Goal: Task Accomplishment & Management: Complete application form

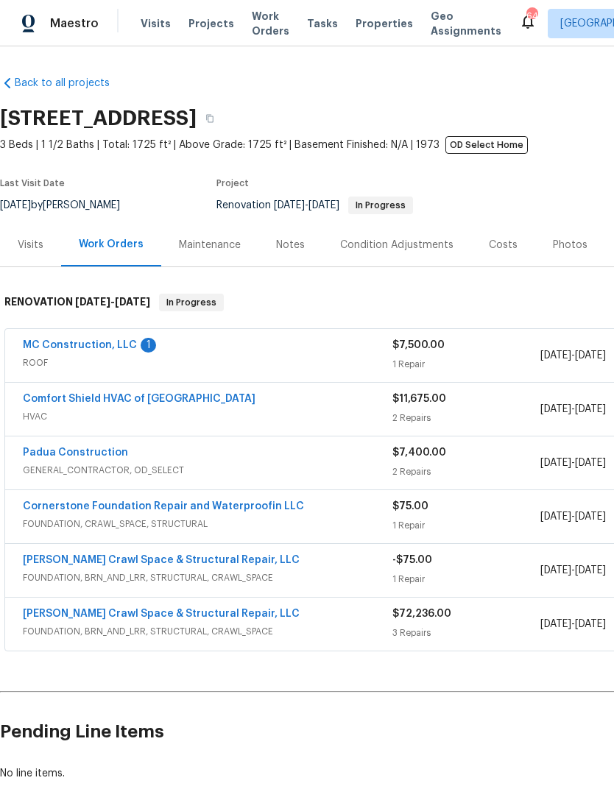
click at [130, 340] on link "MC Construction, LLC" at bounding box center [80, 345] width 114 height 10
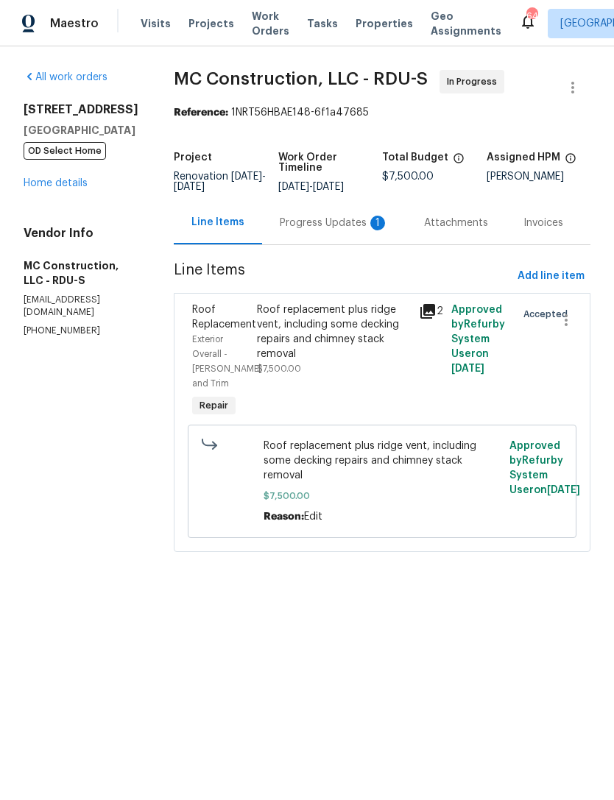
click at [351, 216] on div "Progress Updates 1" at bounding box center [334, 223] width 109 height 15
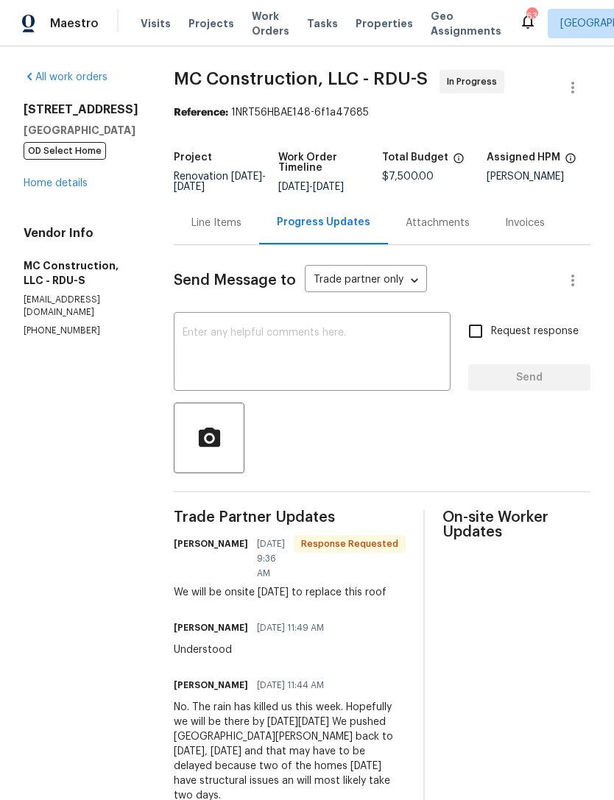
click at [331, 337] on textarea at bounding box center [312, 354] width 259 height 52
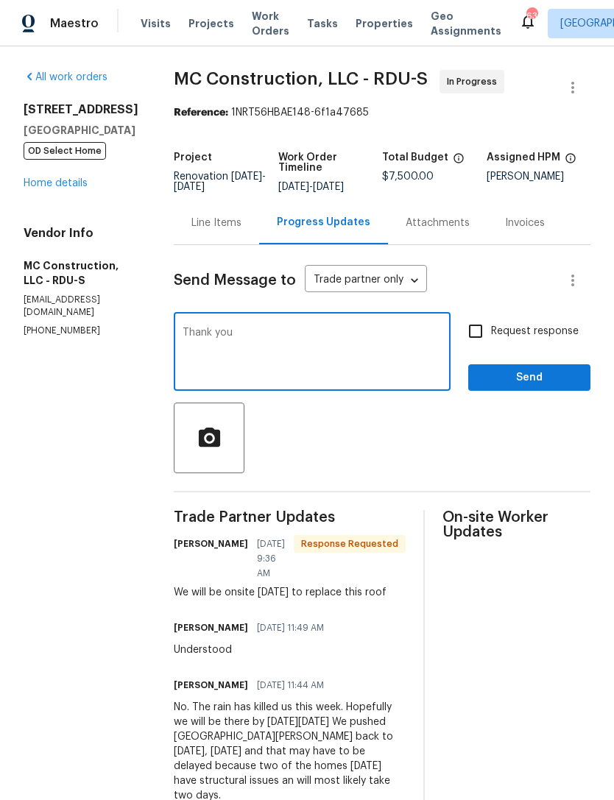
type textarea "Thank you"
click at [528, 367] on button "Send" at bounding box center [529, 377] width 122 height 27
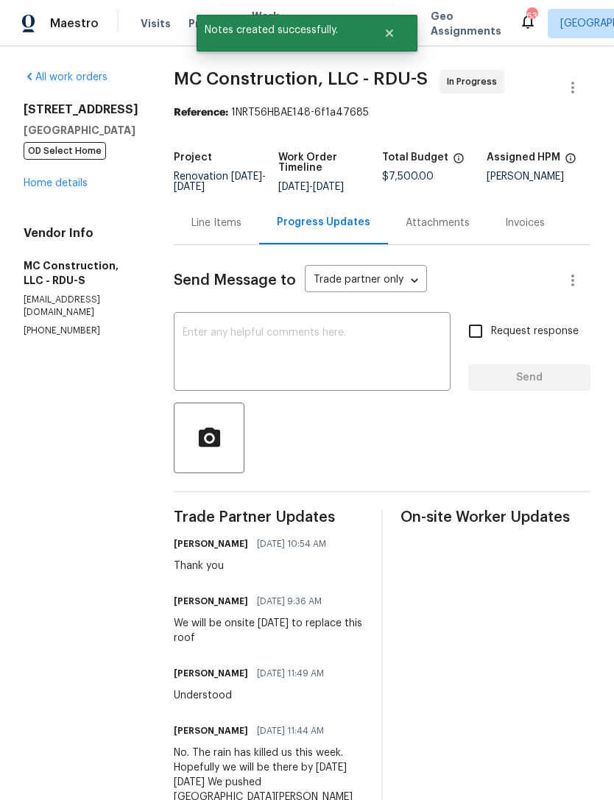
click at [60, 185] on link "Home details" at bounding box center [56, 183] width 64 height 10
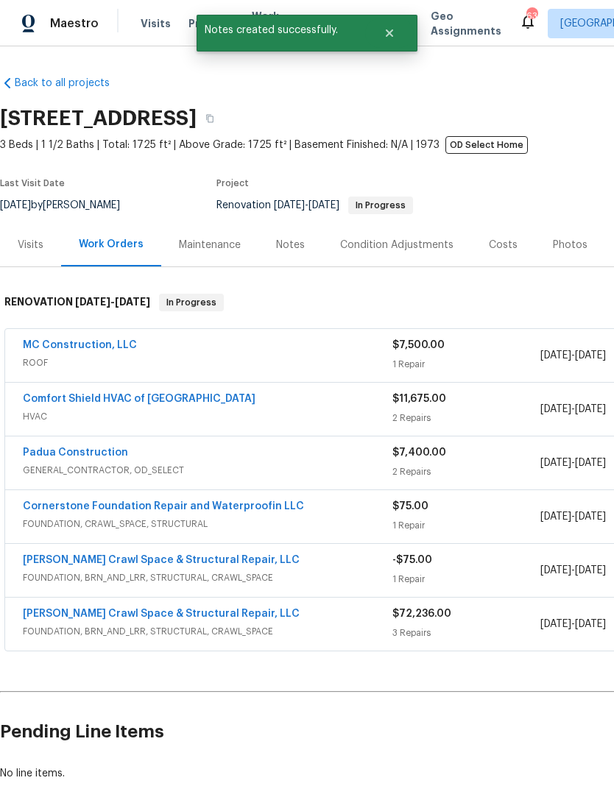
click at [134, 401] on link "Comfort Shield HVAC of [GEOGRAPHIC_DATA]" at bounding box center [139, 399] width 233 height 10
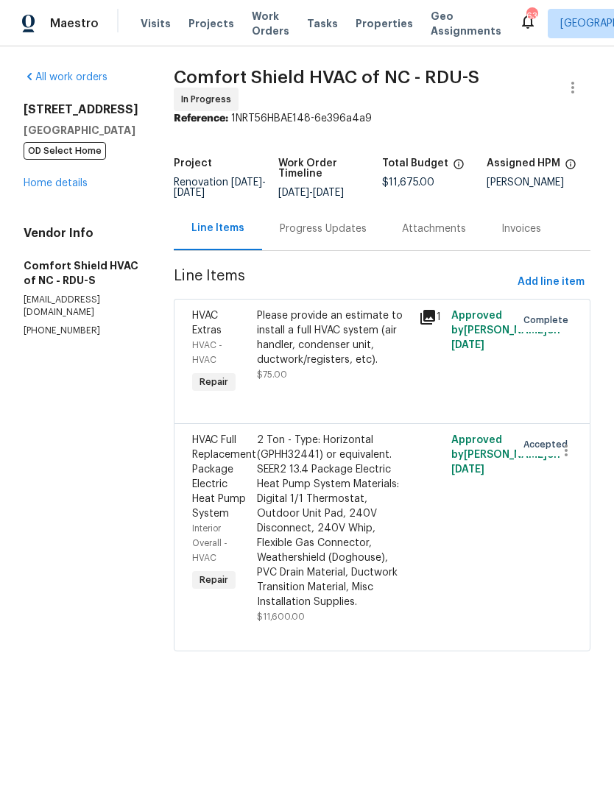
click at [332, 236] on div "Progress Updates" at bounding box center [323, 229] width 87 height 15
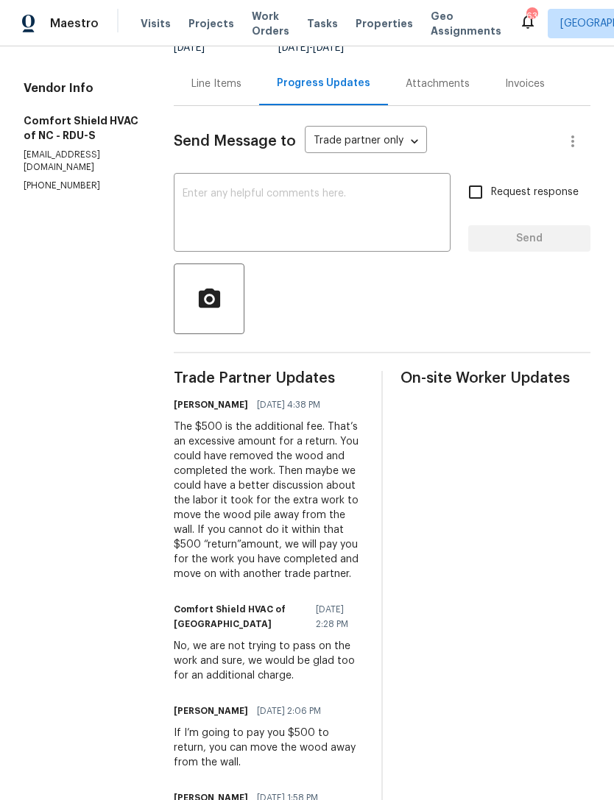
scroll to position [133, 0]
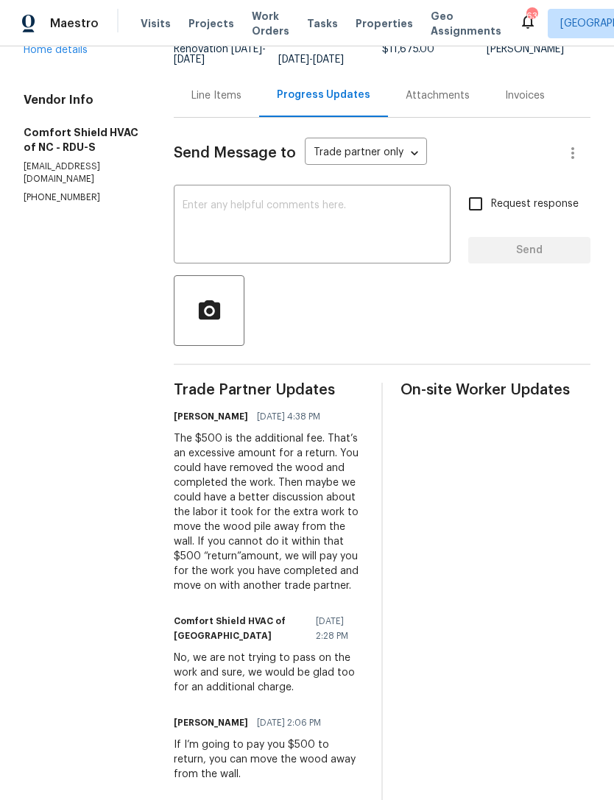
click at [346, 219] on textarea at bounding box center [312, 226] width 259 height 52
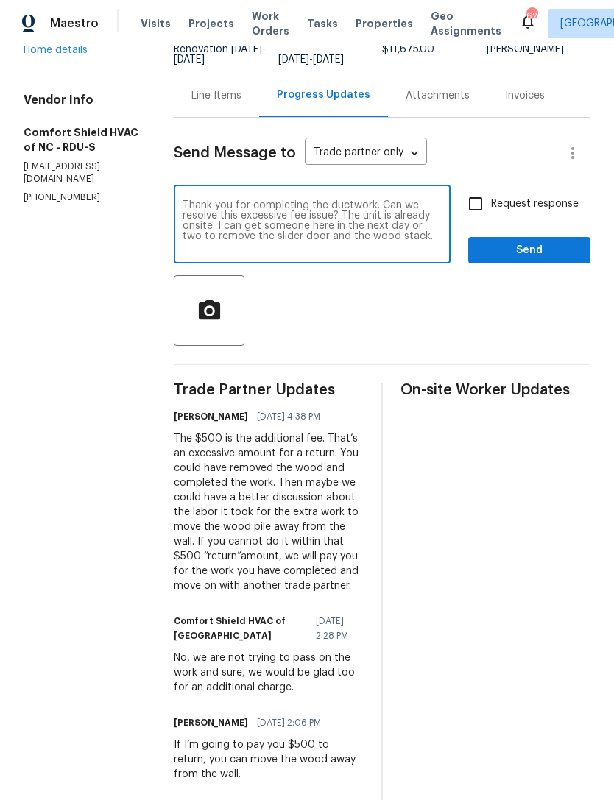
click at [339, 221] on textarea "Thank you for completing the ductwork. Can we resolve this excessive fee issue?…" at bounding box center [312, 226] width 259 height 52
type textarea "Thank you for completing the ductwork. Can we resolve this excessive “return” f…"
click at [480, 212] on input "Request response" at bounding box center [475, 204] width 31 height 31
checkbox input "true"
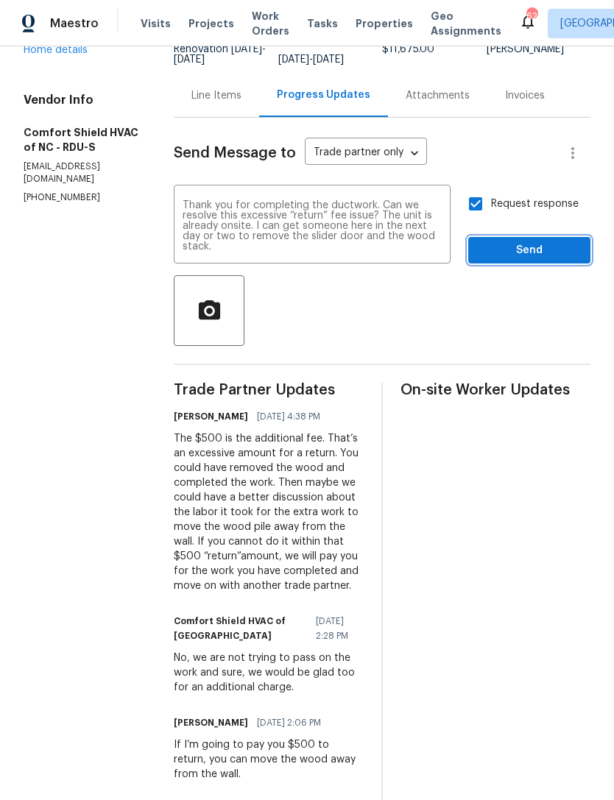
click at [543, 260] on span "Send" at bounding box center [529, 251] width 99 height 18
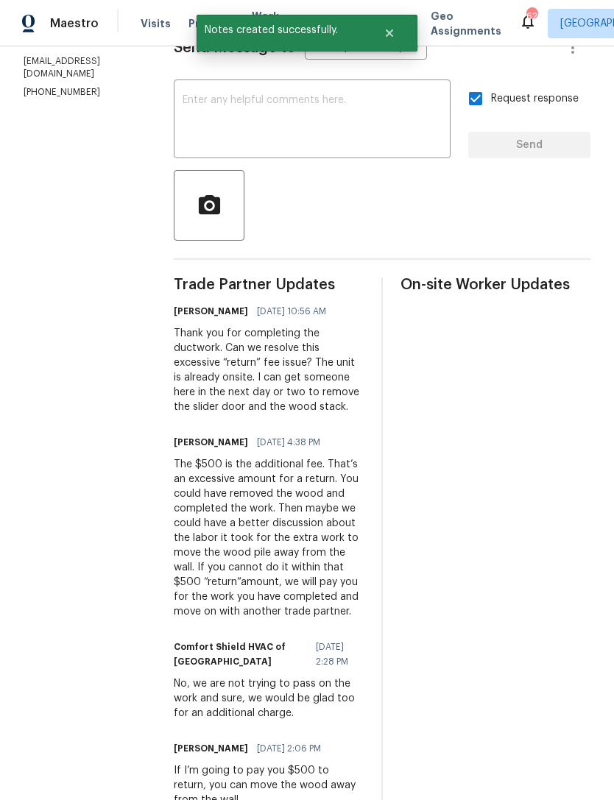
scroll to position [262, 0]
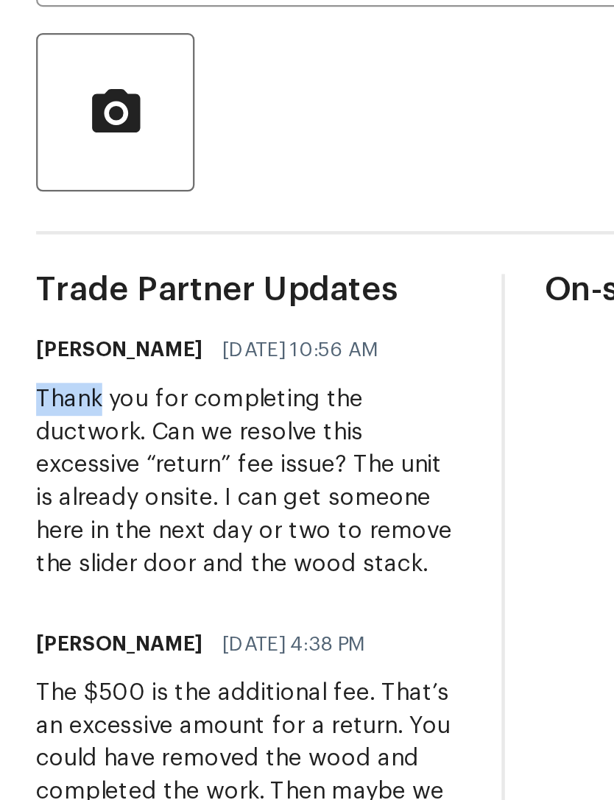
click at [180, 303] on div "Thank you for completing the ductwork. Can we resolve this excessive “return” f…" at bounding box center [269, 347] width 190 height 88
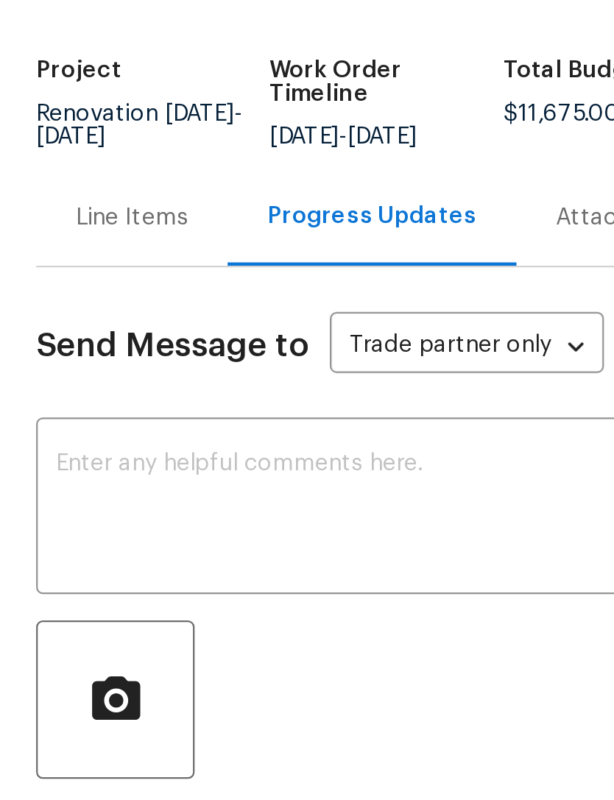
scroll to position [0, 0]
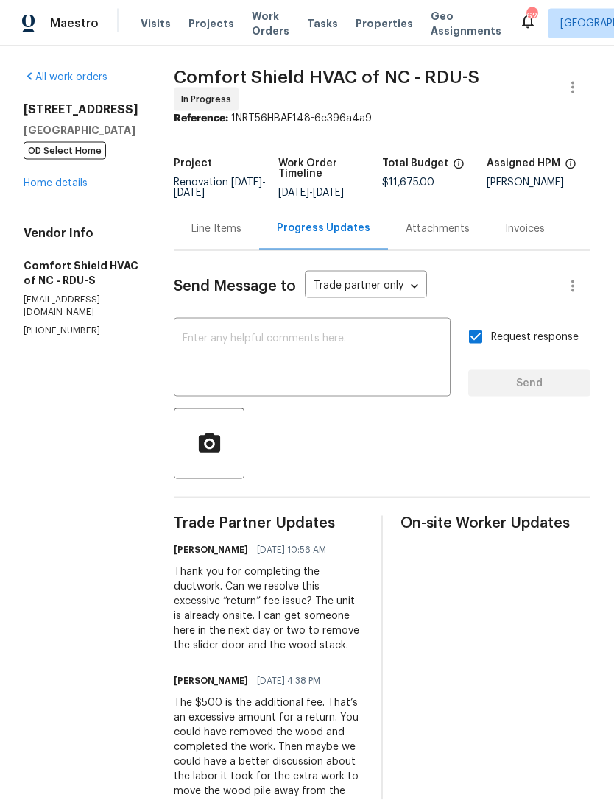
click at [53, 178] on link "Home details" at bounding box center [56, 183] width 64 height 10
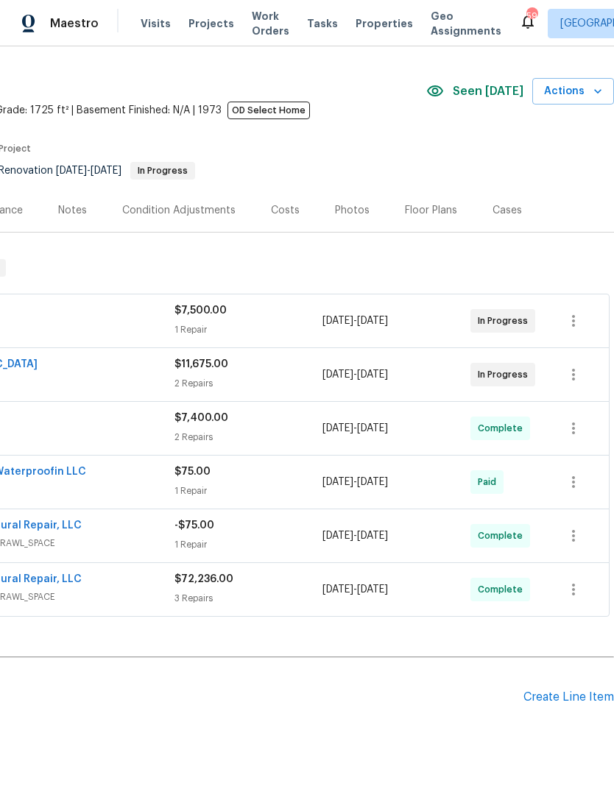
scroll to position [34, 218]
click at [574, 696] on div "Create Line Item" at bounding box center [569, 698] width 91 height 14
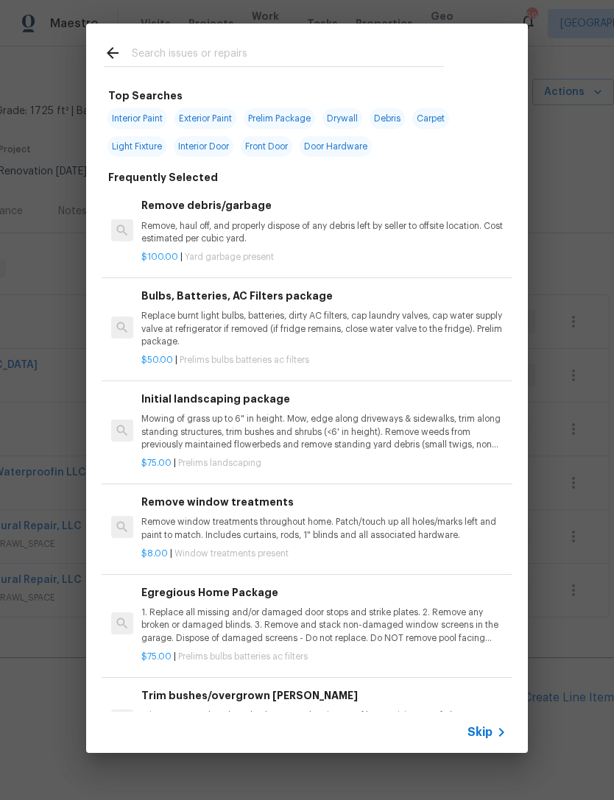
click at [224, 208] on h6 "Remove debris/garbage" at bounding box center [323, 205] width 365 height 16
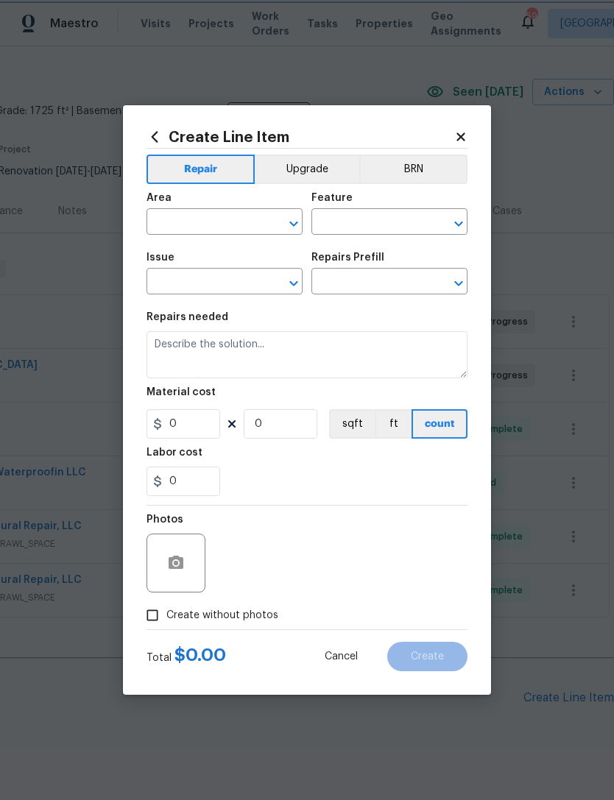
type input "Debris/garbage on site"
type input "Remove debris/garbage $100.00"
type textarea "Remove, haul off, and properly dispose of any debris left by seller to offsite …"
type input "100"
type input "1"
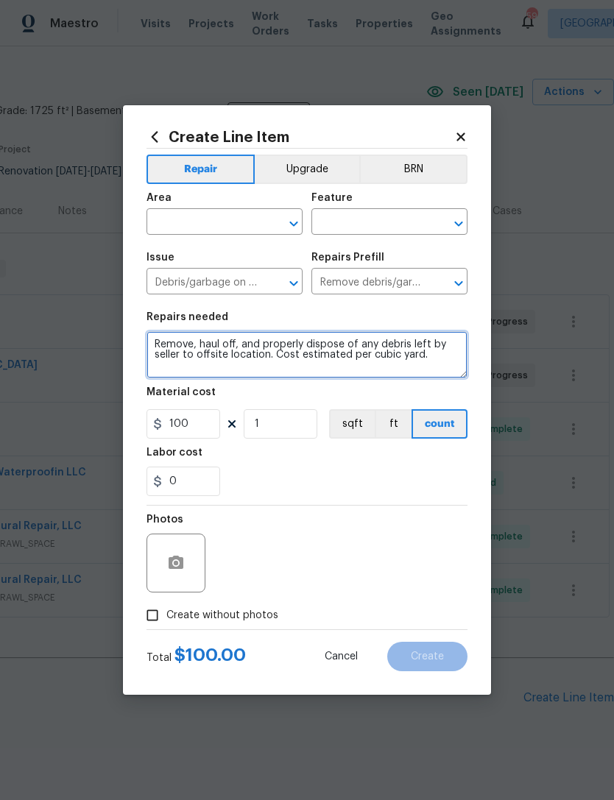
click at [276, 355] on textarea "Remove, haul off, and properly dispose of any debris left by seller to offsite …" at bounding box center [307, 354] width 321 height 47
click at [286, 352] on textarea "Remove, haul off, and properly dispose of any debris left by seller to offsite …" at bounding box center [307, 354] width 321 height 47
click at [285, 351] on textarea "Remove, haul off, and properly dispose of any debris left by seller to offsite …" at bounding box center [307, 354] width 321 height 47
click at [275, 356] on textarea "Remove, haul off, and properly dispose of any debris left by seller to offsite …" at bounding box center [307, 354] width 321 height 47
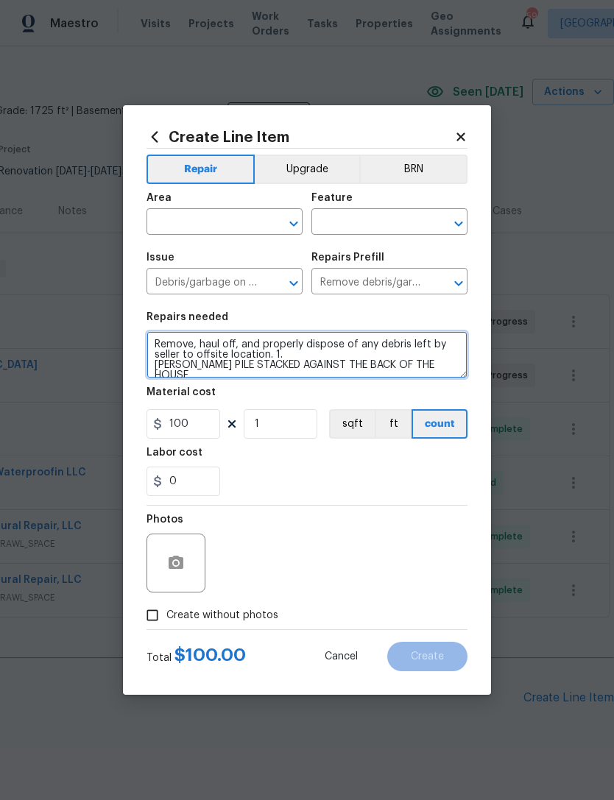
click at [445, 367] on textarea "Remove, haul off, and properly dispose of any debris left by seller to offsite …" at bounding box center [307, 354] width 321 height 47
click at [279, 349] on textarea "Remove, haul off, and properly dispose of any debris left by seller to offsite …" at bounding box center [307, 354] width 321 height 47
click at [155, 357] on textarea "Remove, haul off, and properly dispose of any debris left by seller to offsite …" at bounding box center [307, 354] width 321 height 47
click at [161, 362] on textarea "Remove, haul off, and properly dispose of any debris left by seller to offsite …" at bounding box center [307, 354] width 321 height 47
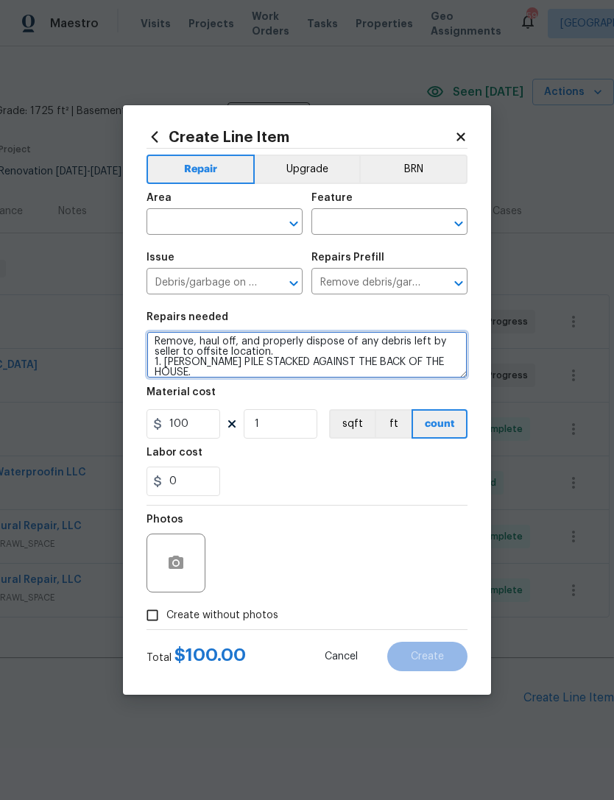
click at [446, 366] on textarea "Remove, haul off, and properly dispose of any debris left by seller to offsite …" at bounding box center [307, 354] width 321 height 47
type textarea "Remove, haul off, and properly dispose of any debris left by seller to offsite …"
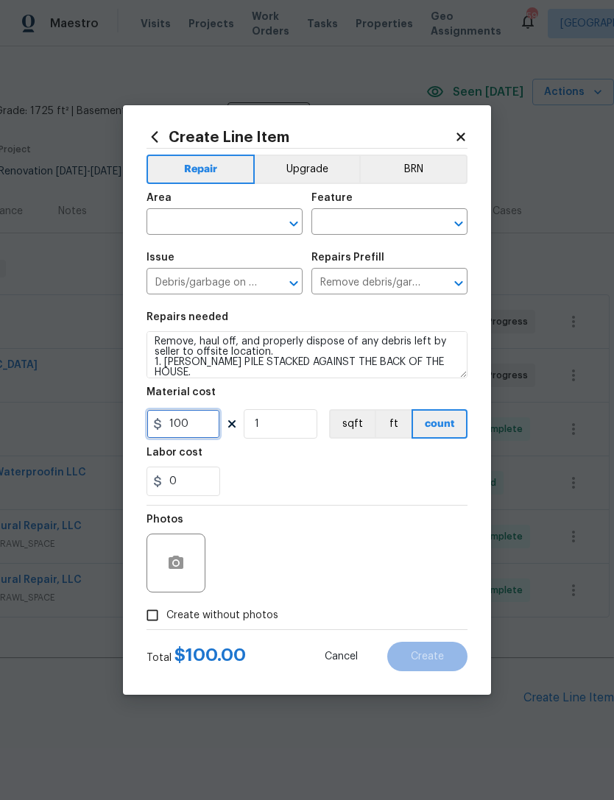
click at [200, 420] on input "100" at bounding box center [184, 423] width 74 height 29
type input "150"
click at [349, 482] on div "0" at bounding box center [307, 481] width 321 height 29
click at [229, 219] on input "text" at bounding box center [204, 223] width 115 height 23
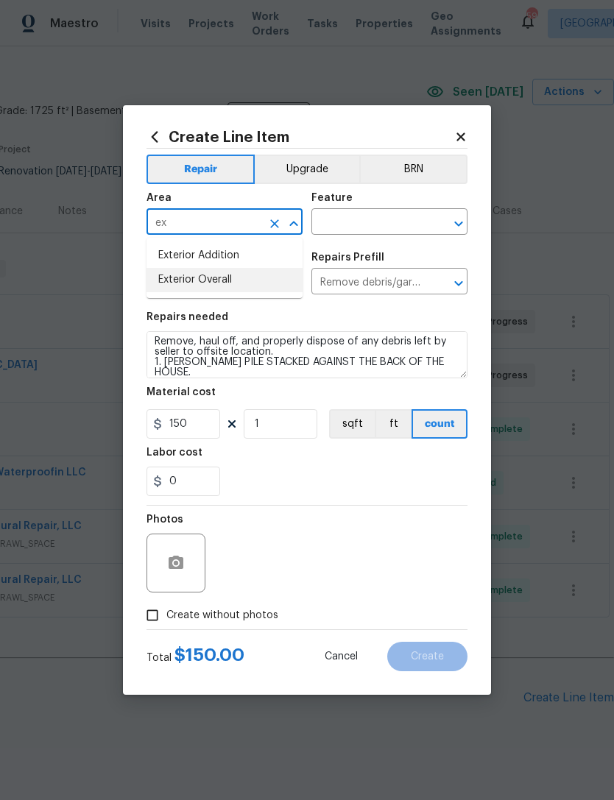
click at [241, 276] on li "Exterior Overall" at bounding box center [225, 280] width 156 height 24
type input "Exterior Overall"
click at [401, 217] on input "text" at bounding box center [368, 223] width 115 height 23
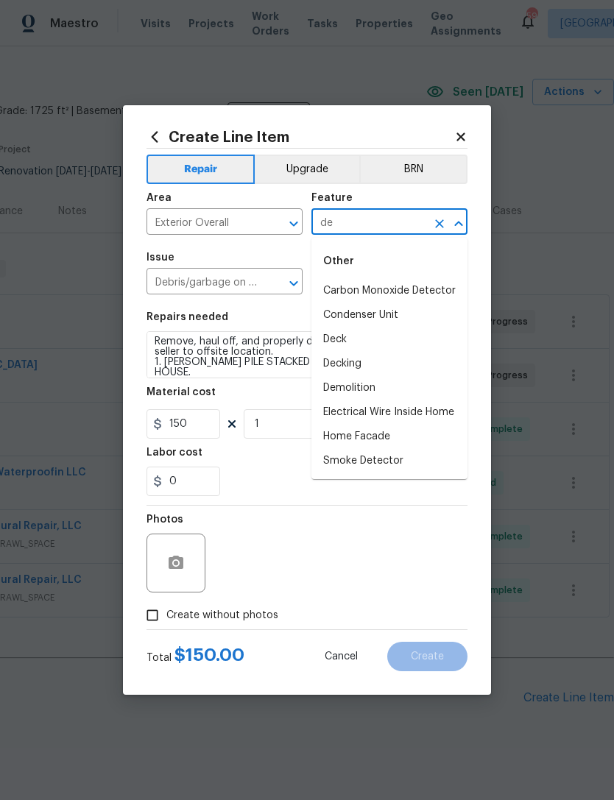
type input "d"
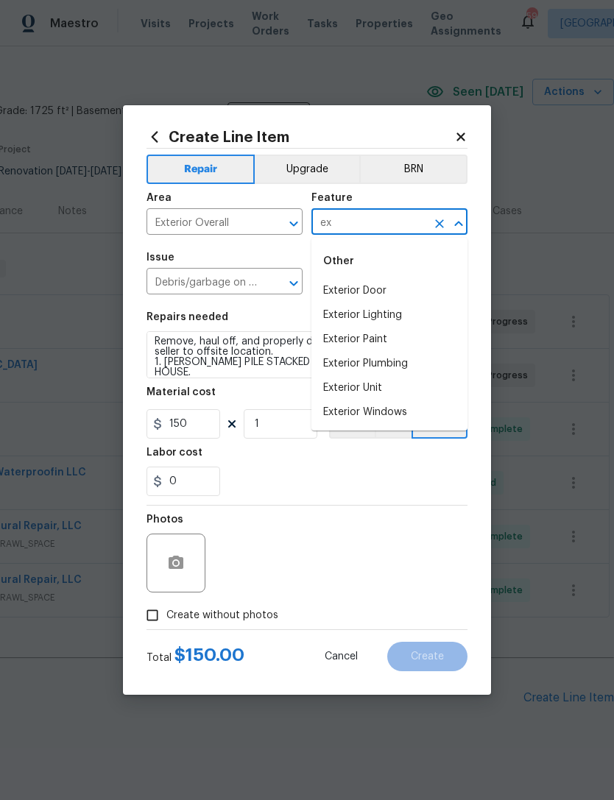
type input "e"
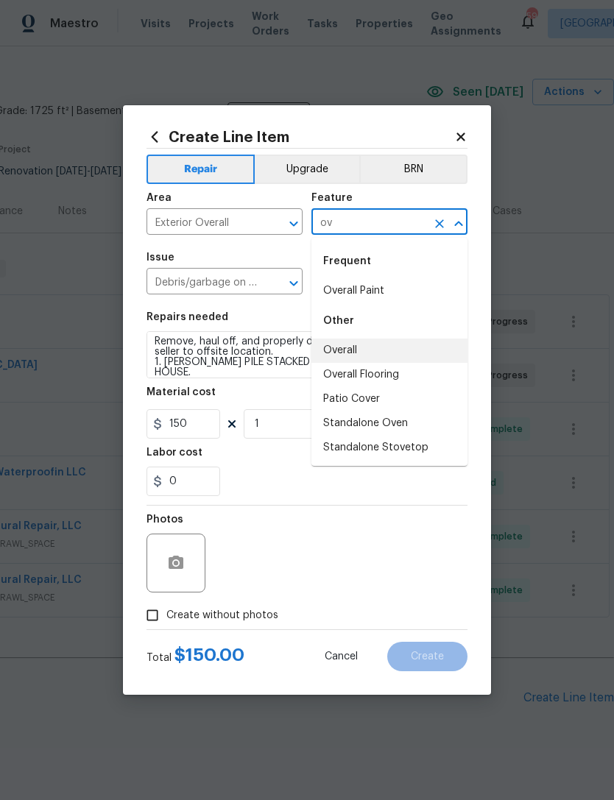
click at [374, 346] on li "Overall" at bounding box center [389, 351] width 156 height 24
type input "Overall"
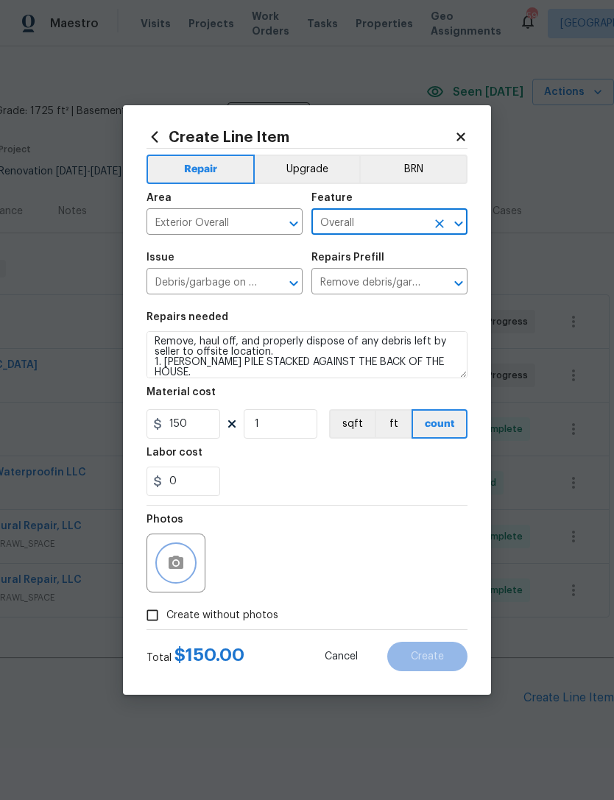
click at [177, 566] on circle "button" at bounding box center [176, 563] width 4 height 4
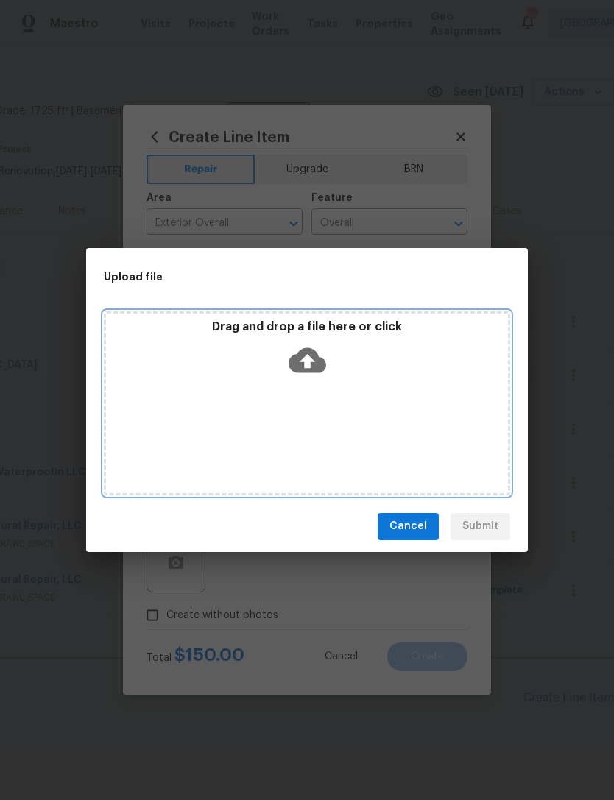
click at [315, 356] on icon at bounding box center [308, 360] width 38 height 25
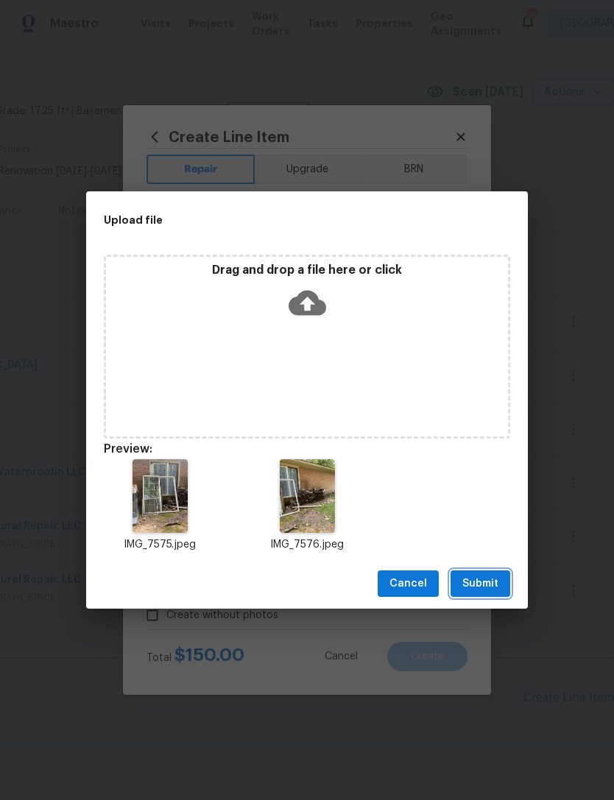
click at [487, 579] on span "Submit" at bounding box center [480, 584] width 36 height 18
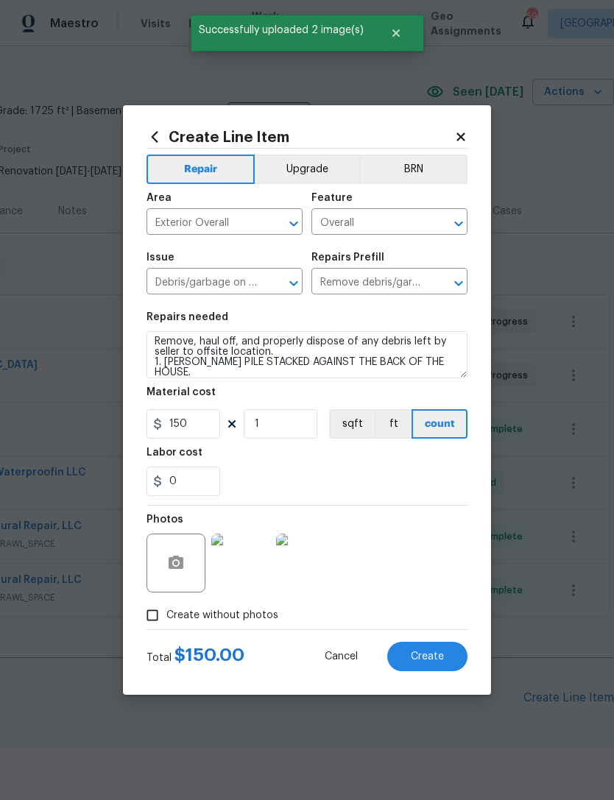
click at [416, 645] on button "Create" at bounding box center [427, 656] width 80 height 29
type input "0"
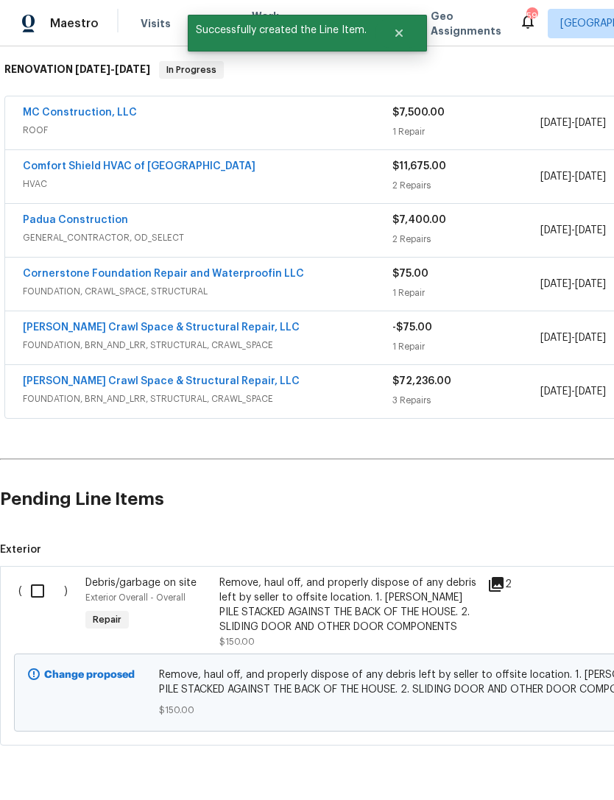
scroll to position [232, 0]
click at [42, 588] on input "checkbox" at bounding box center [43, 592] width 42 height 31
checkbox input "true"
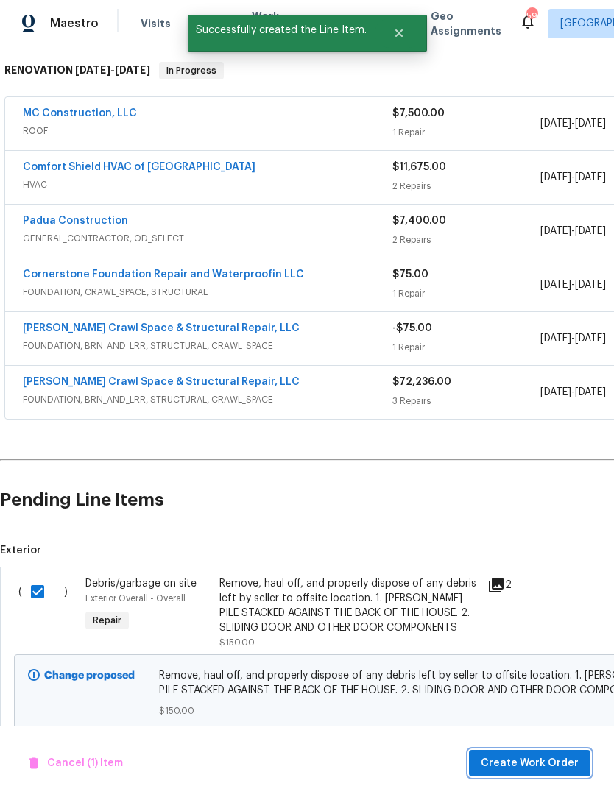
click at [566, 764] on span "Create Work Order" at bounding box center [530, 764] width 98 height 18
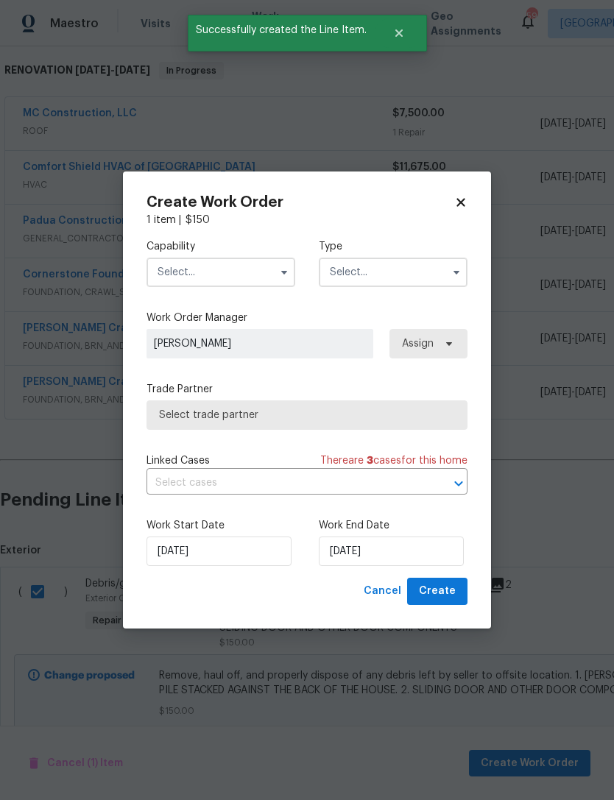
click at [189, 269] on input "text" at bounding box center [221, 272] width 149 height 29
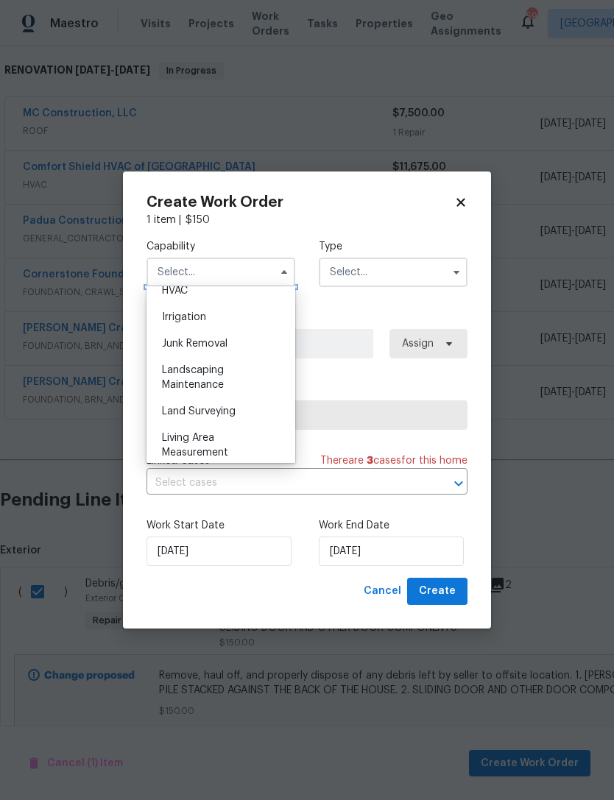
scroll to position [901, 0]
click at [239, 382] on div "Landscaping Maintenance" at bounding box center [220, 378] width 141 height 41
type input "Landscaping Maintenance"
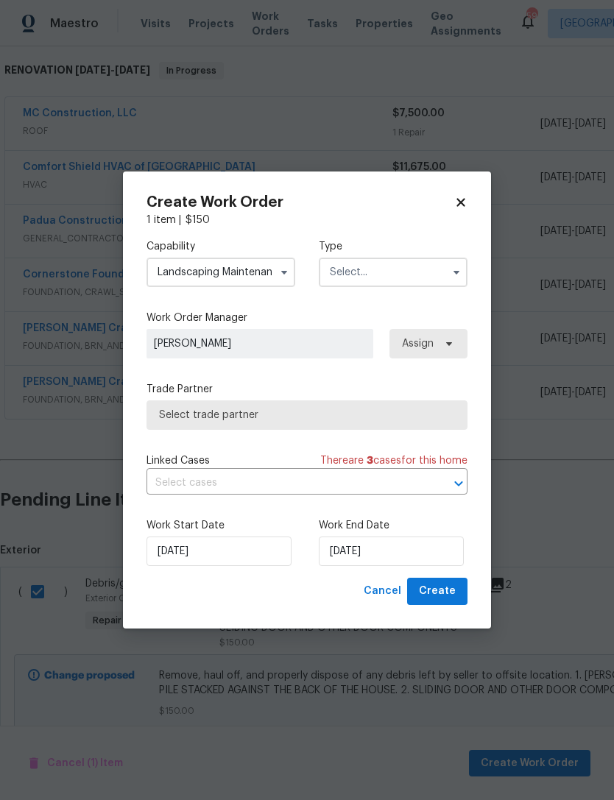
click at [379, 276] on input "text" at bounding box center [393, 272] width 149 height 29
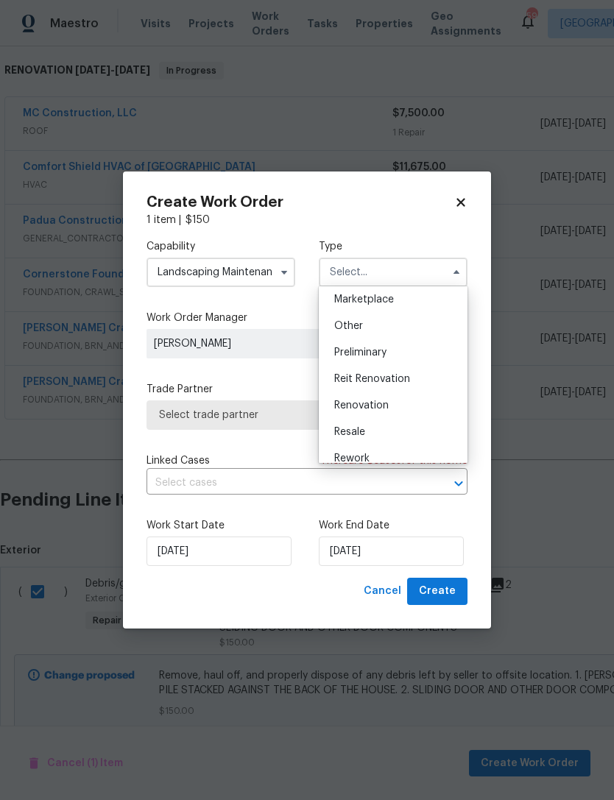
scroll to position [269, 0]
click at [406, 381] on span "Reit Renovation" at bounding box center [372, 378] width 76 height 10
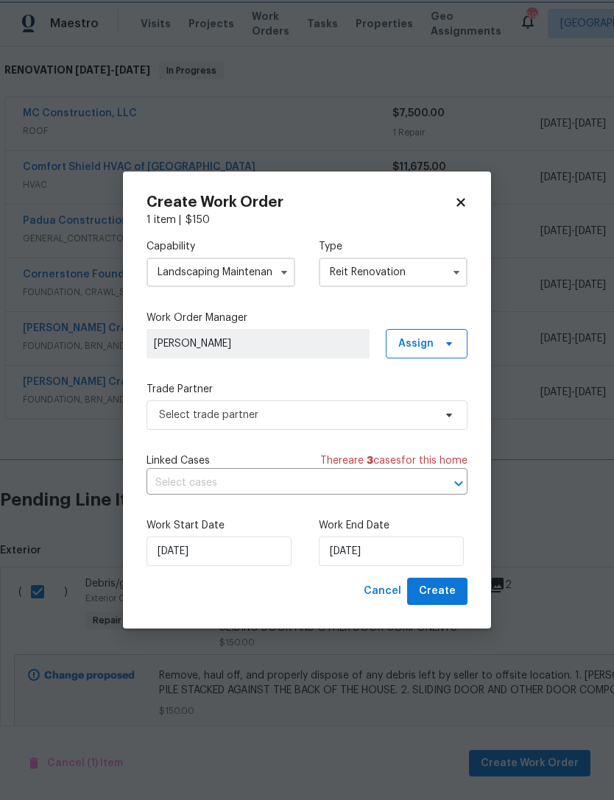
scroll to position [0, 0]
click at [403, 267] on input "Reit Renovation" at bounding box center [393, 272] width 149 height 29
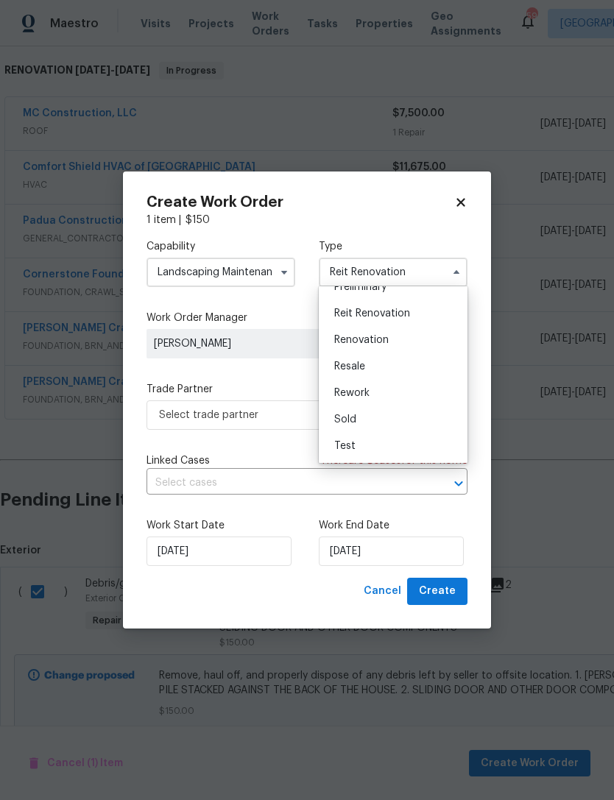
scroll to position [334, 0]
click at [390, 340] on div "Renovation" at bounding box center [393, 340] width 141 height 27
type input "Renovation"
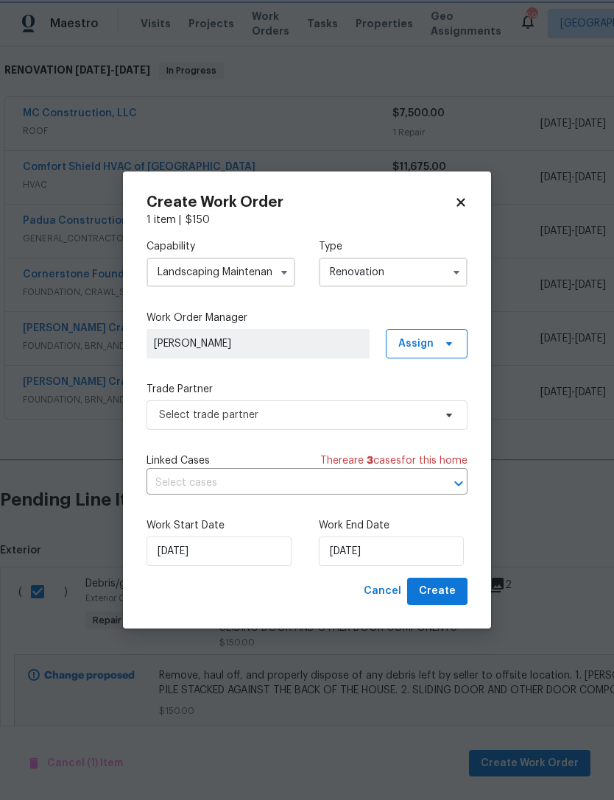
scroll to position [0, 0]
click at [360, 553] on input "8/19/2025" at bounding box center [391, 551] width 145 height 29
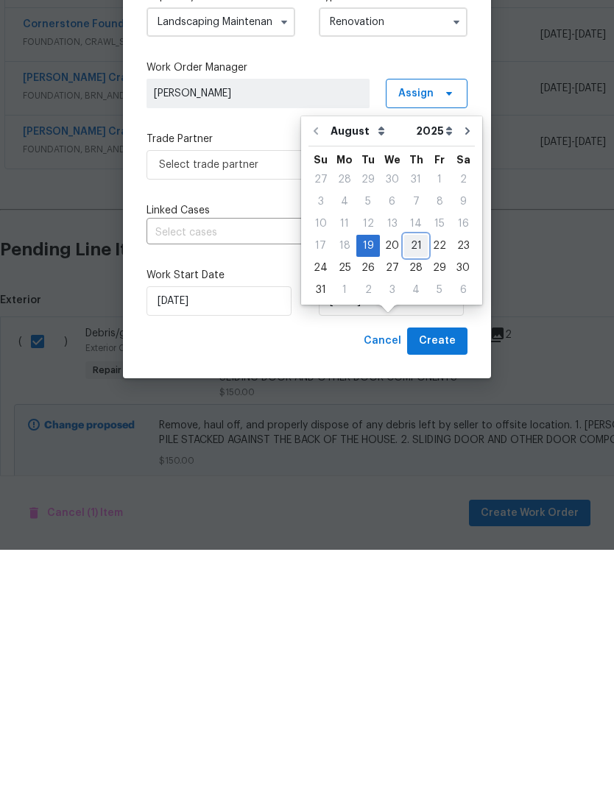
click at [410, 486] on div "21" at bounding box center [416, 496] width 24 height 21
type input "[DATE]"
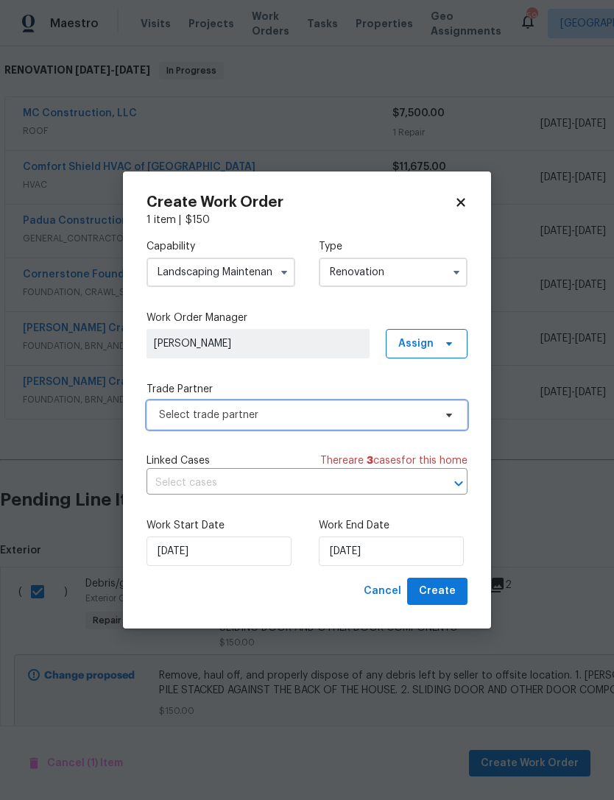
click at [312, 415] on span "Select trade partner" at bounding box center [296, 415] width 275 height 15
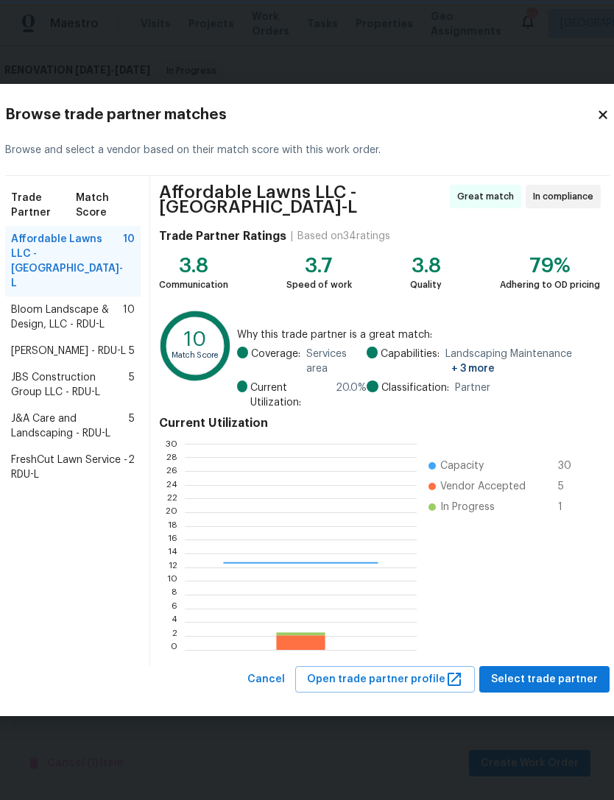
scroll to position [206, 231]
click at [105, 359] on span "Cameron Sweeney - RDU-L" at bounding box center [68, 351] width 115 height 15
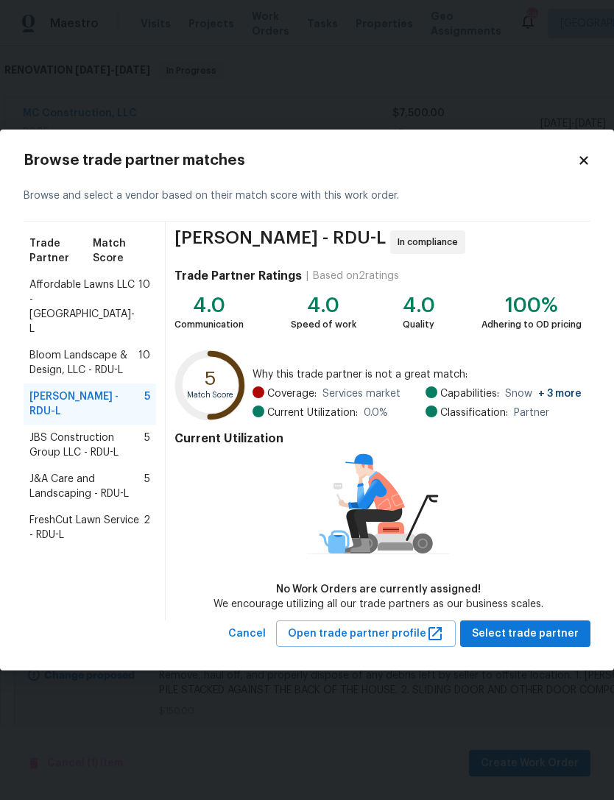
click at [98, 472] on span "J&A Care and Landscaping - RDU-L" at bounding box center [86, 486] width 115 height 29
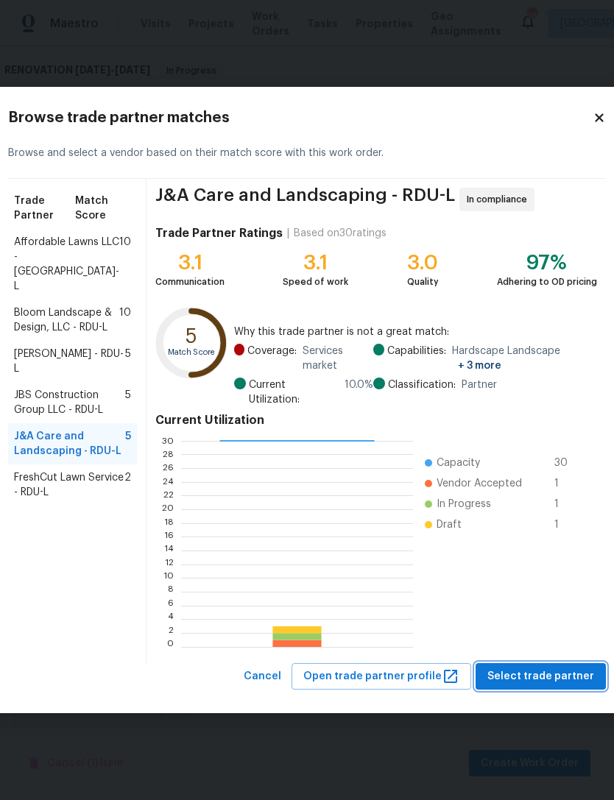
click at [568, 668] on span "Select trade partner" at bounding box center [540, 677] width 107 height 18
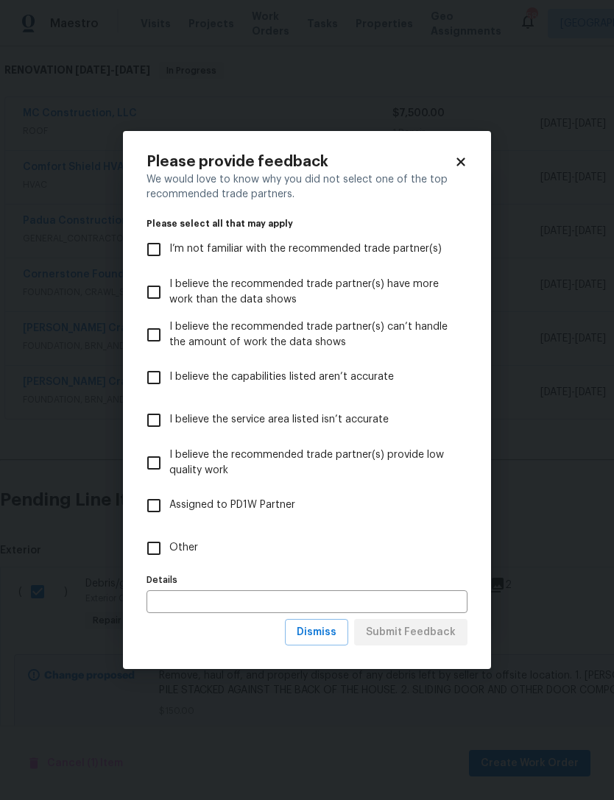
click at [158, 538] on input "Other" at bounding box center [153, 548] width 31 height 31
checkbox input "true"
click at [430, 631] on span "Submit Feedback" at bounding box center [411, 633] width 90 height 18
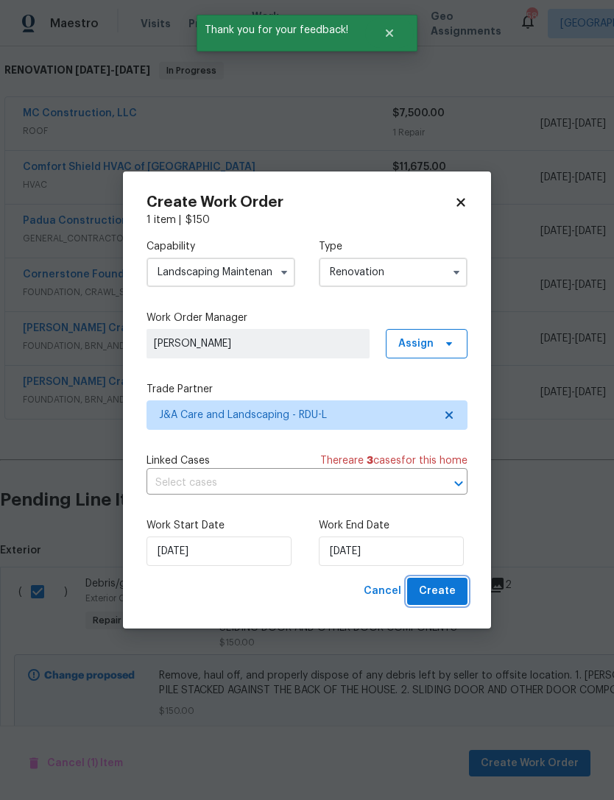
click at [456, 587] on button "Create" at bounding box center [437, 591] width 60 height 27
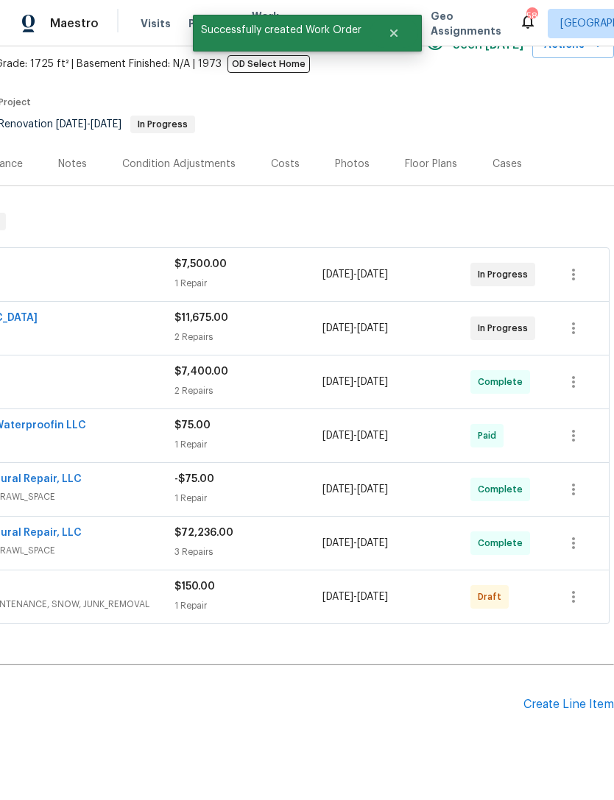
scroll to position [81, 218]
click at [578, 588] on icon "button" at bounding box center [574, 597] width 18 height 18
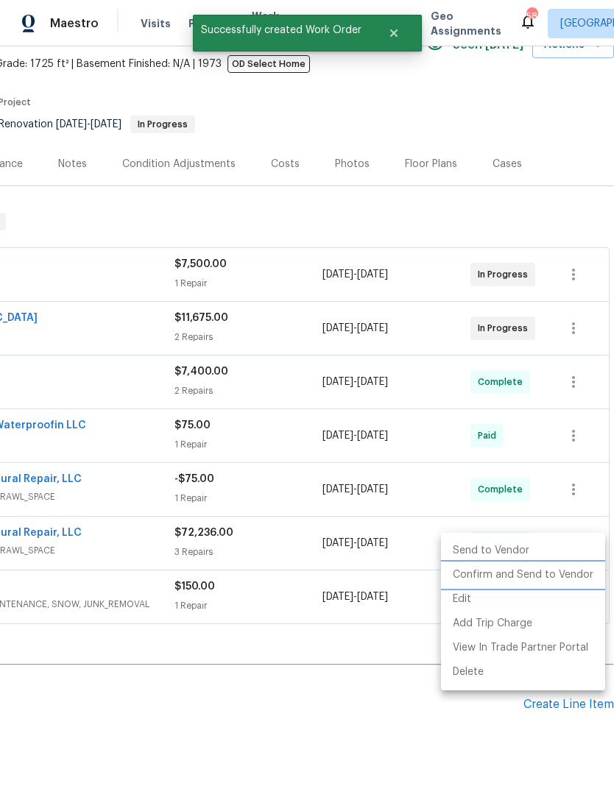
click at [549, 572] on li "Confirm and Send to Vendor" at bounding box center [523, 575] width 164 height 24
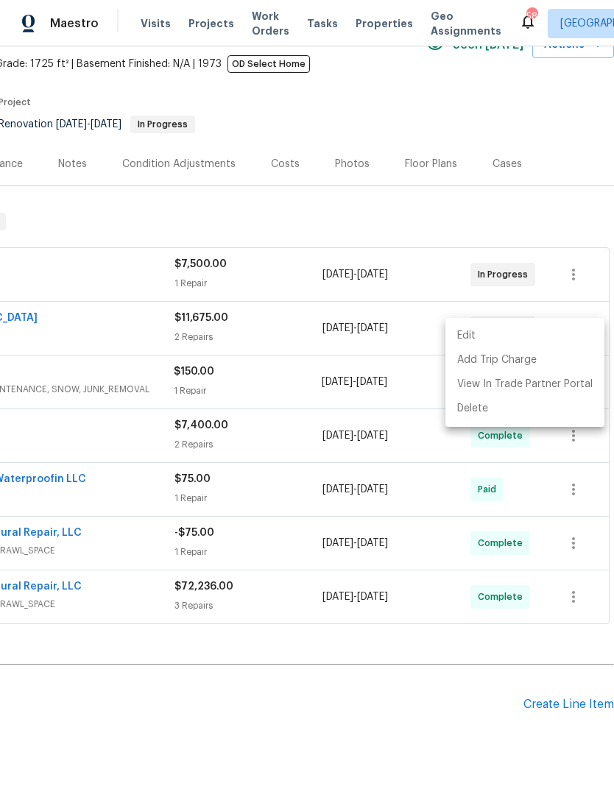
click at [412, 643] on div at bounding box center [307, 400] width 614 height 800
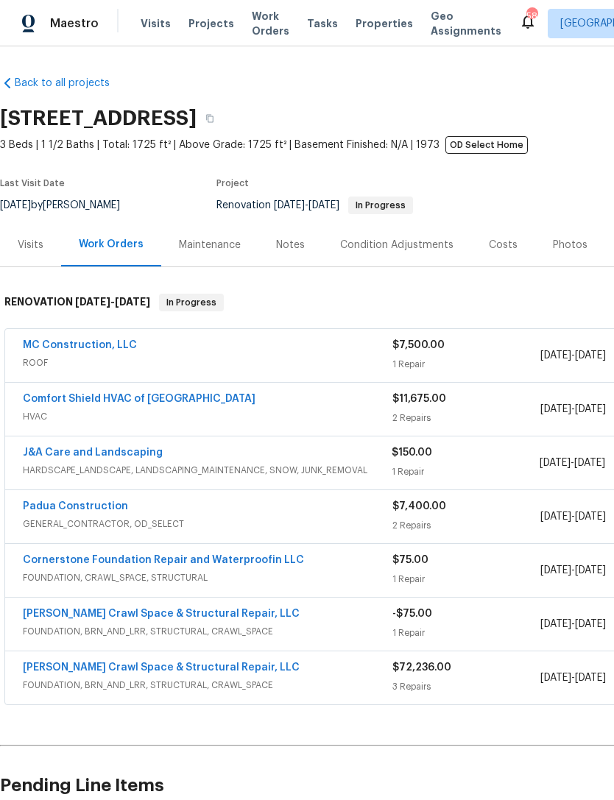
scroll to position [0, 0]
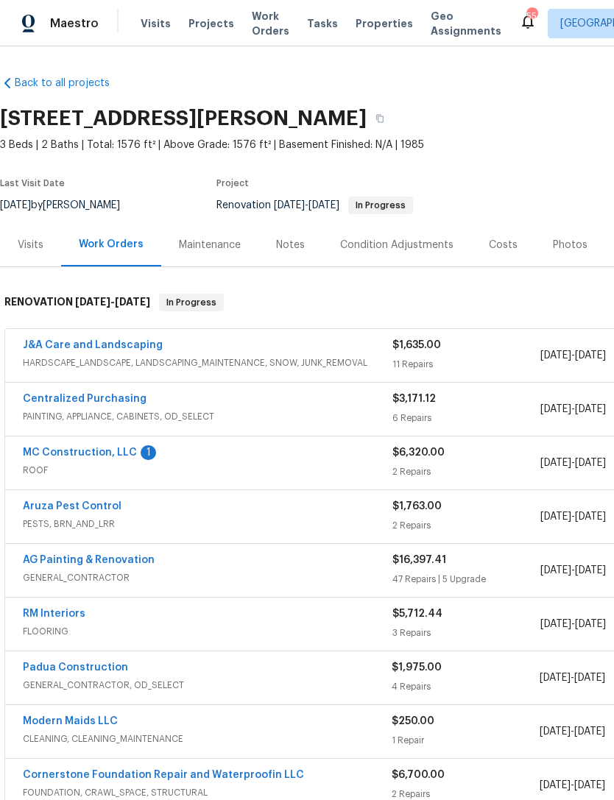
click at [141, 451] on div "1" at bounding box center [148, 452] width 15 height 15
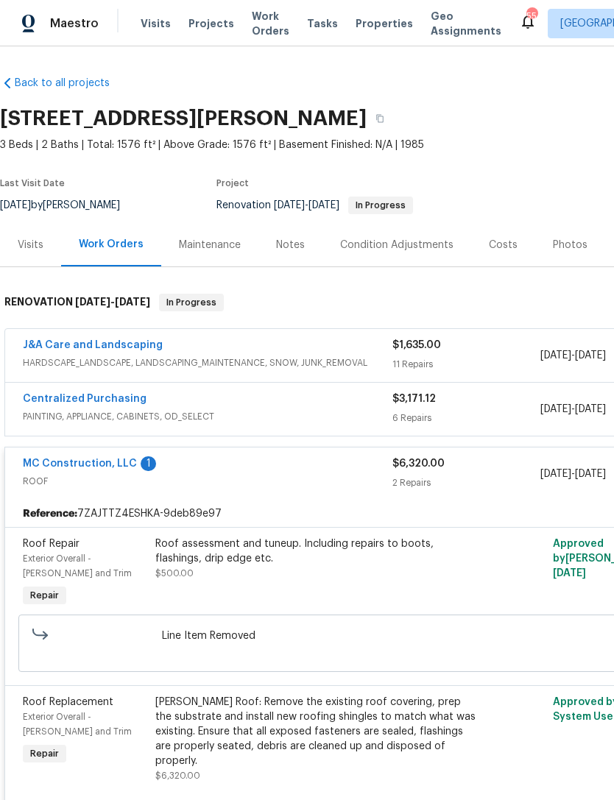
click at [125, 459] on link "MC Construction, LLC" at bounding box center [80, 464] width 114 height 10
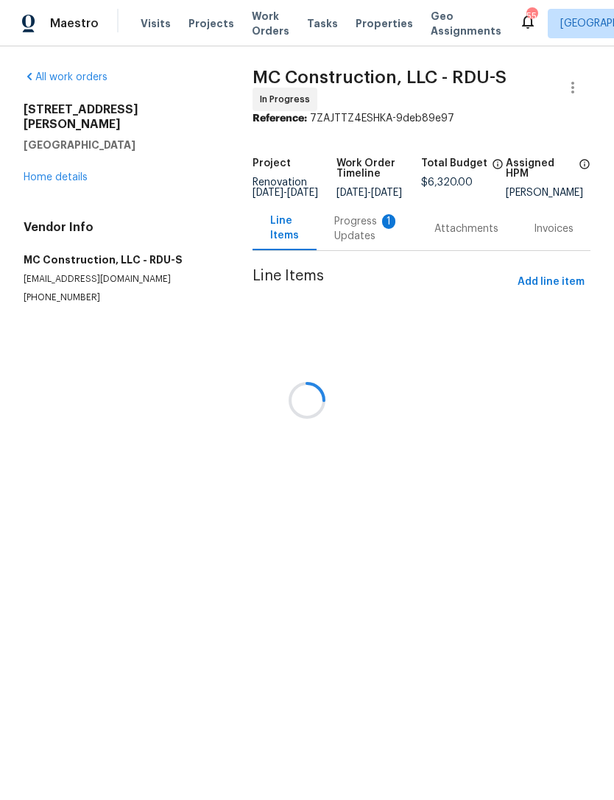
click at [479, 230] on div at bounding box center [307, 400] width 614 height 800
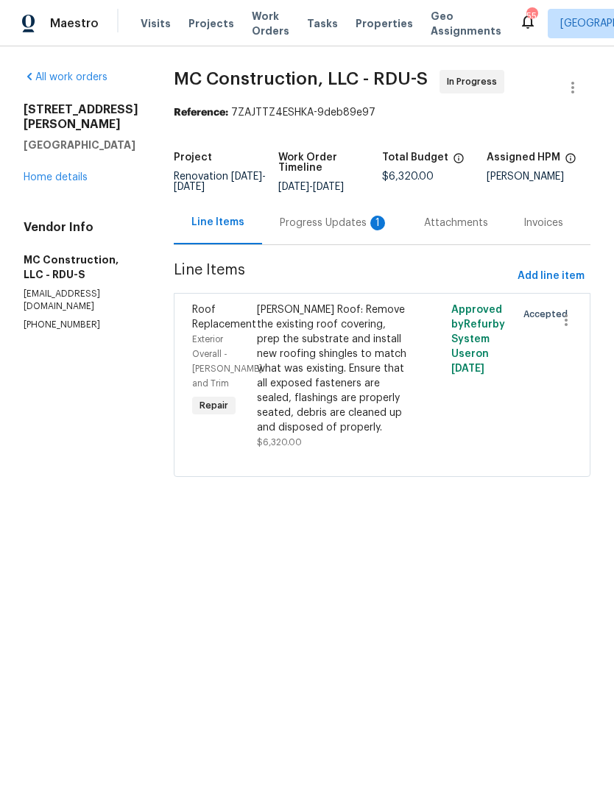
click at [337, 224] on div "Progress Updates 1" at bounding box center [334, 223] width 109 height 15
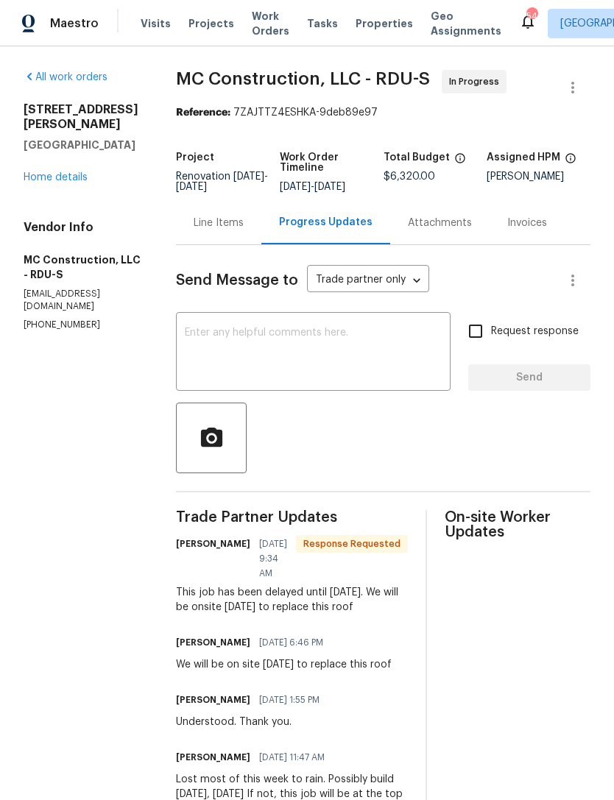
click at [370, 363] on textarea at bounding box center [313, 354] width 257 height 52
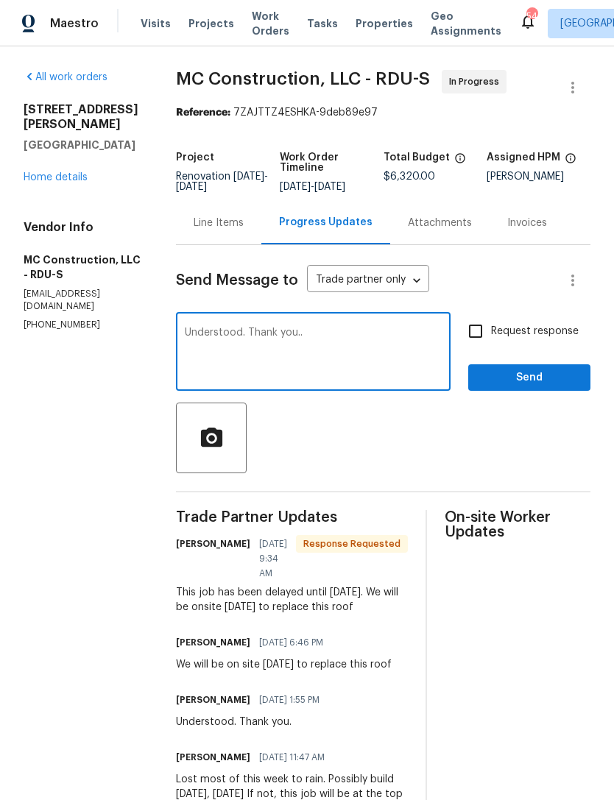
type textarea "Understood. Thank you.."
click at [532, 373] on span "Send" at bounding box center [529, 378] width 99 height 18
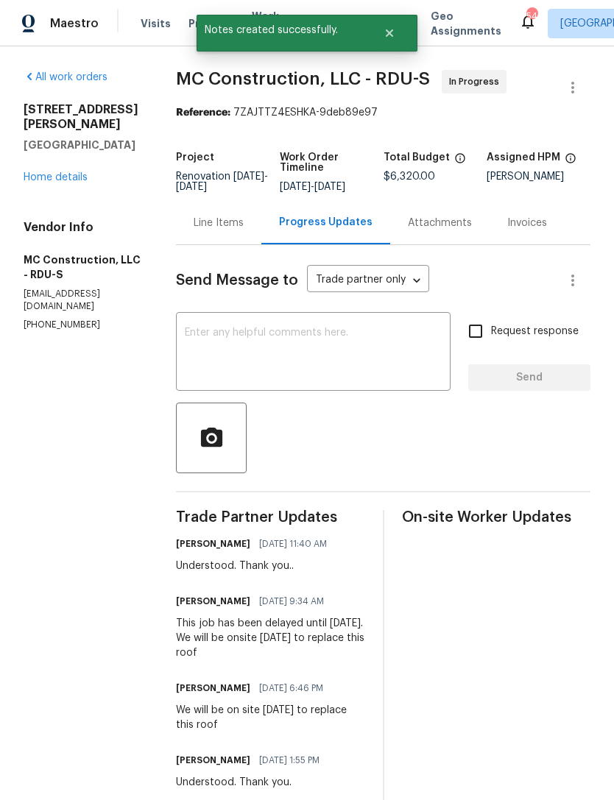
click at [62, 175] on link "Home details" at bounding box center [56, 177] width 64 height 10
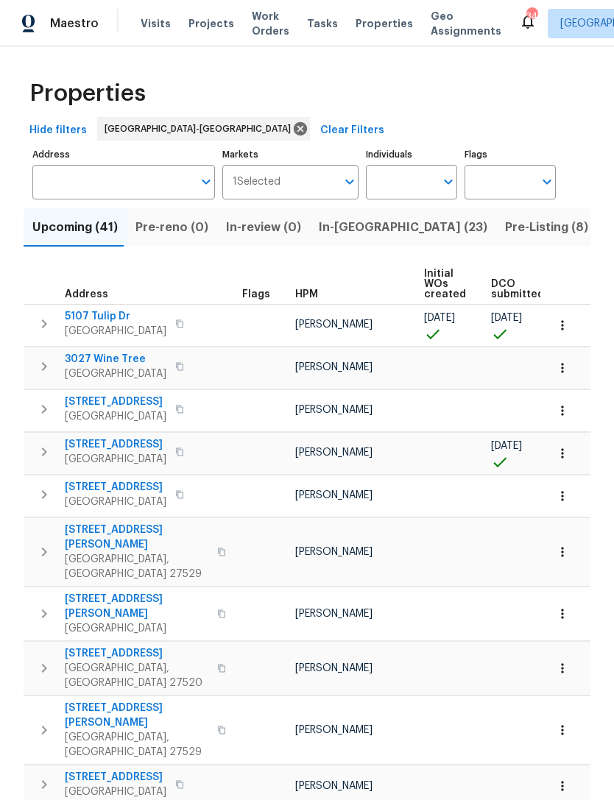
click at [101, 178] on input "Address" at bounding box center [112, 182] width 161 height 35
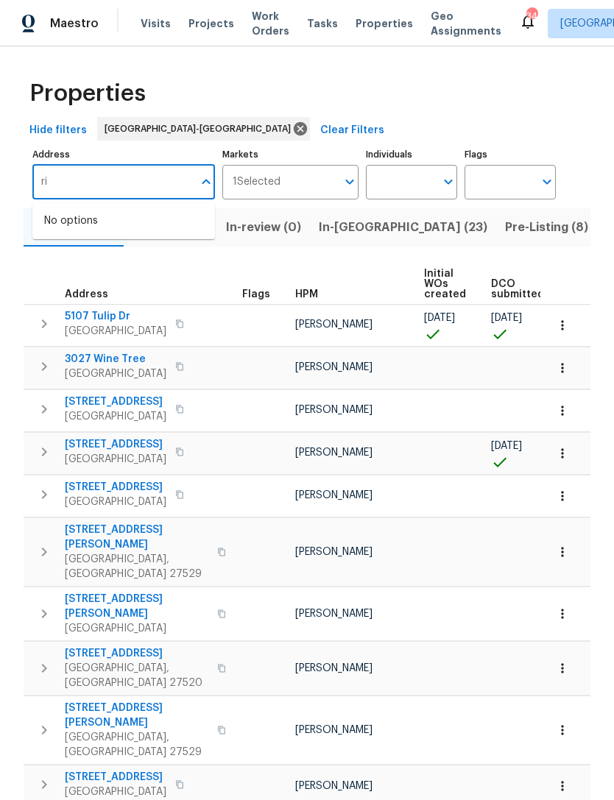
type input "r"
type input "48 delmar"
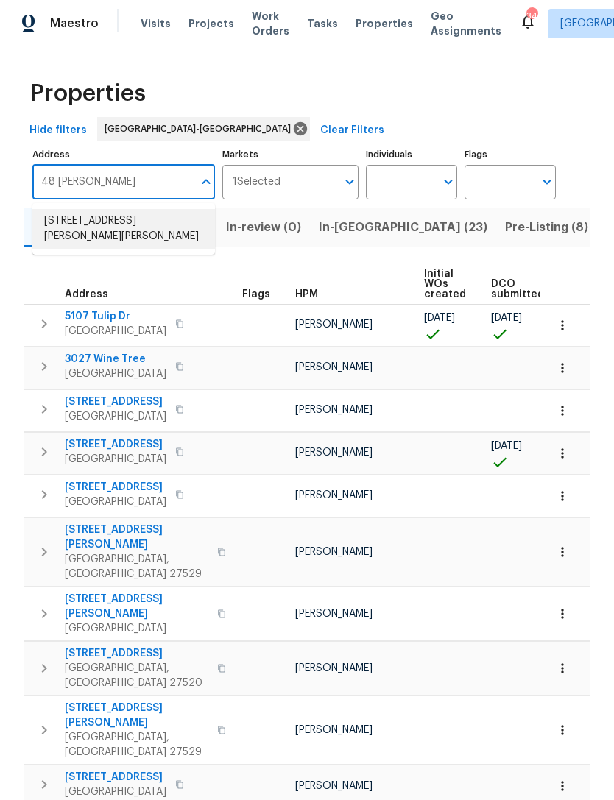
click at [151, 222] on li "48 Delmar Ct Fuquay Varina NC 27526" at bounding box center [123, 229] width 183 height 40
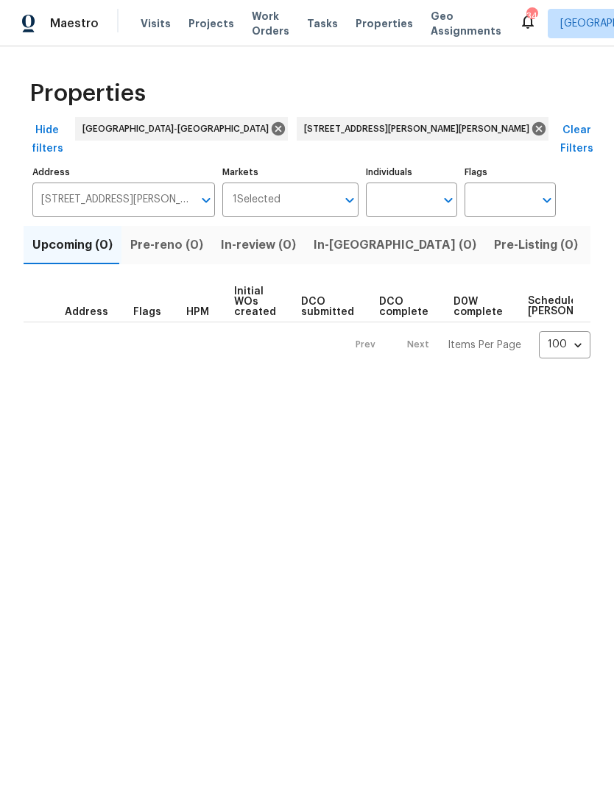
click at [596, 235] on span "Listed (1)" at bounding box center [622, 245] width 53 height 21
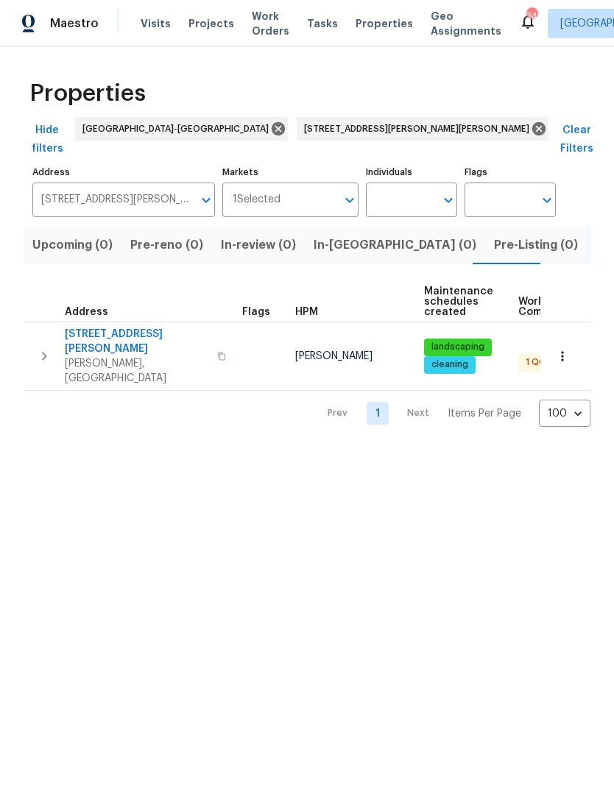
click at [108, 327] on span "48 Delmar Ct" at bounding box center [137, 341] width 144 height 29
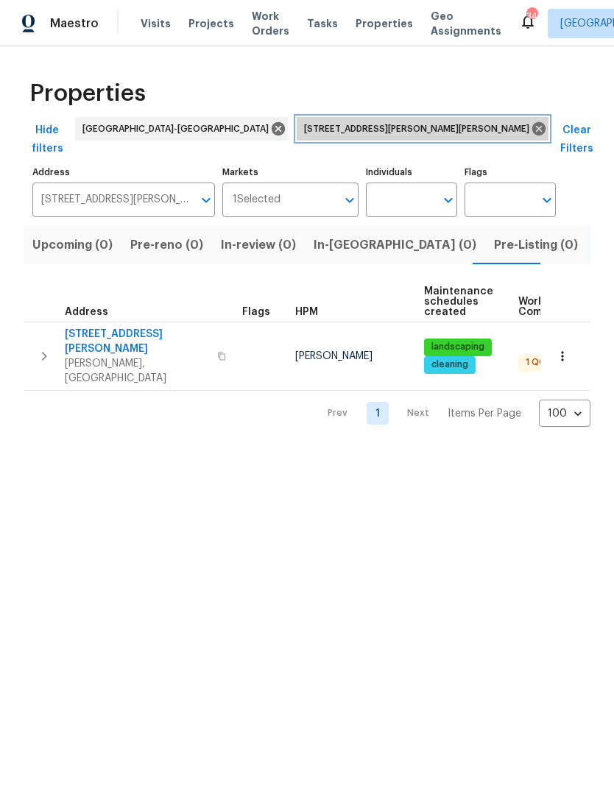
click at [532, 128] on icon at bounding box center [538, 128] width 13 height 13
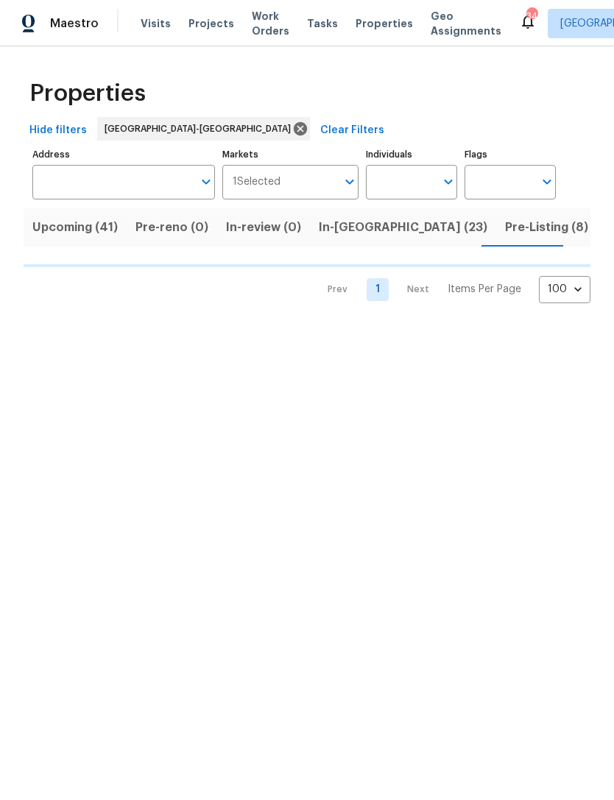
click at [74, 236] on span "Upcoming (41)" at bounding box center [74, 227] width 85 height 21
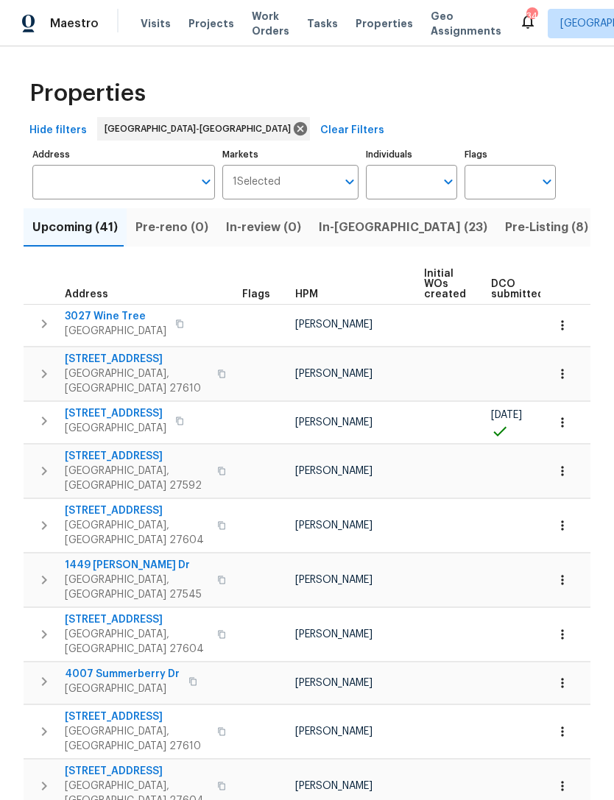
click at [401, 183] on input "Individuals" at bounding box center [400, 182] width 69 height 35
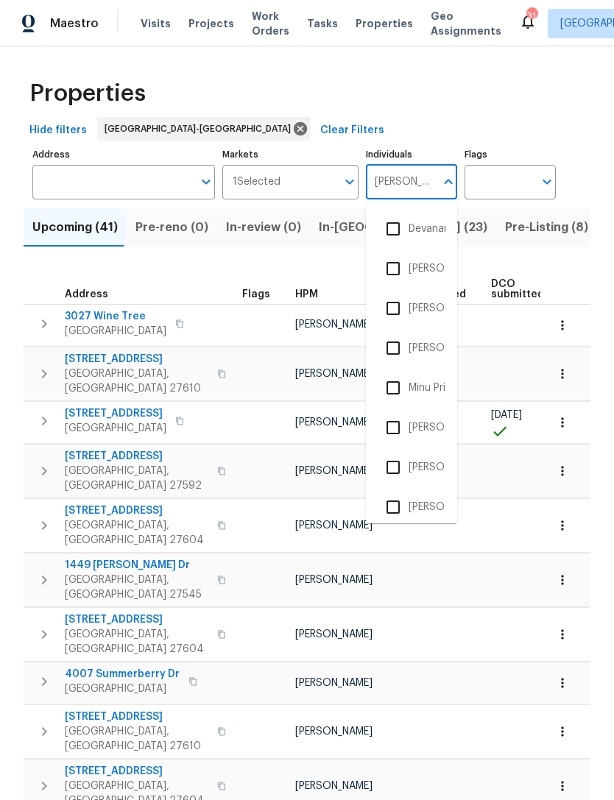
type input "Preston"
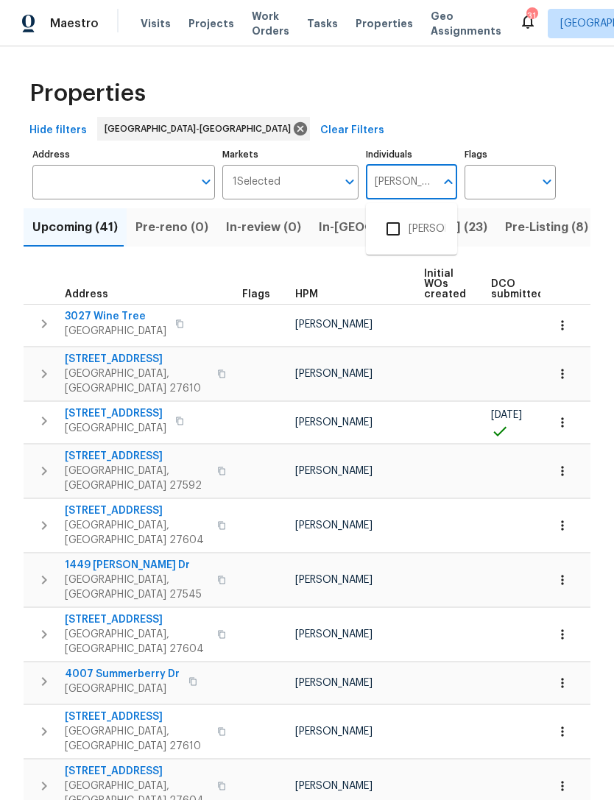
click at [421, 233] on li "[PERSON_NAME]" at bounding box center [412, 229] width 68 height 31
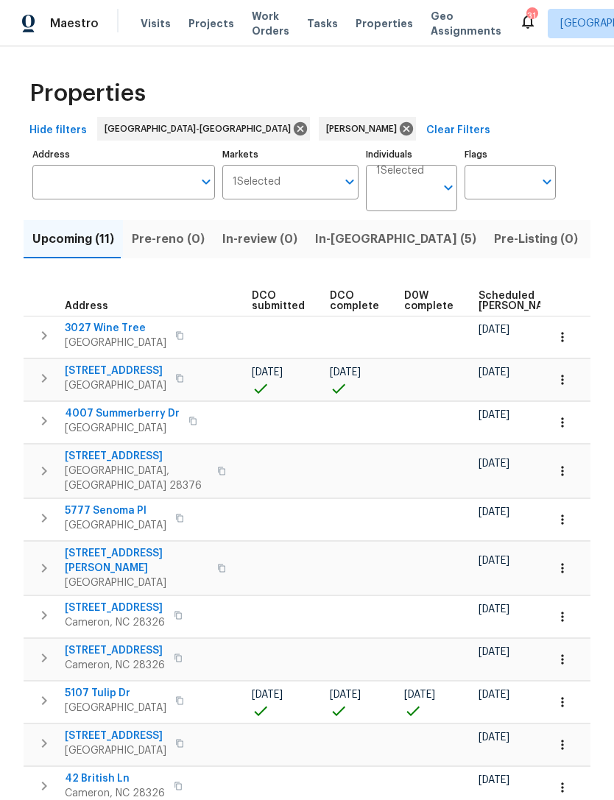
scroll to position [0, 245]
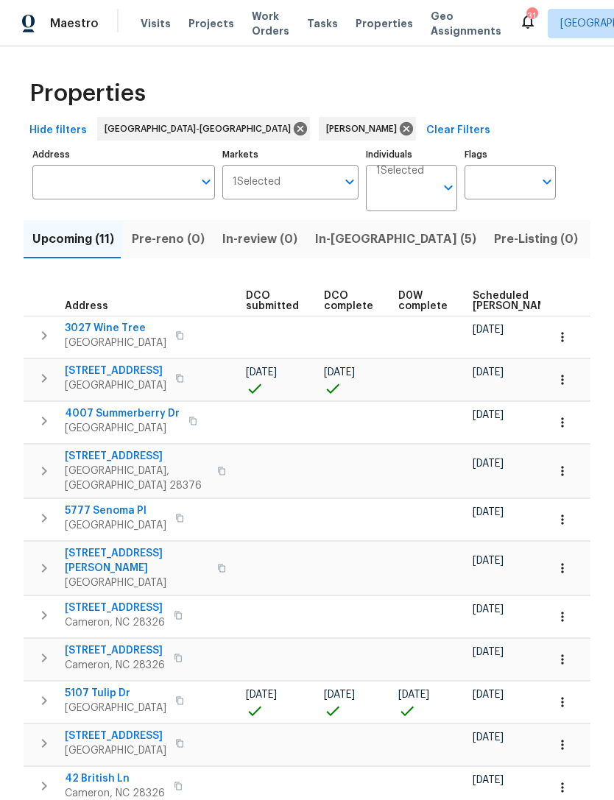
click at [485, 304] on span "Scheduled COE" at bounding box center [514, 301] width 83 height 21
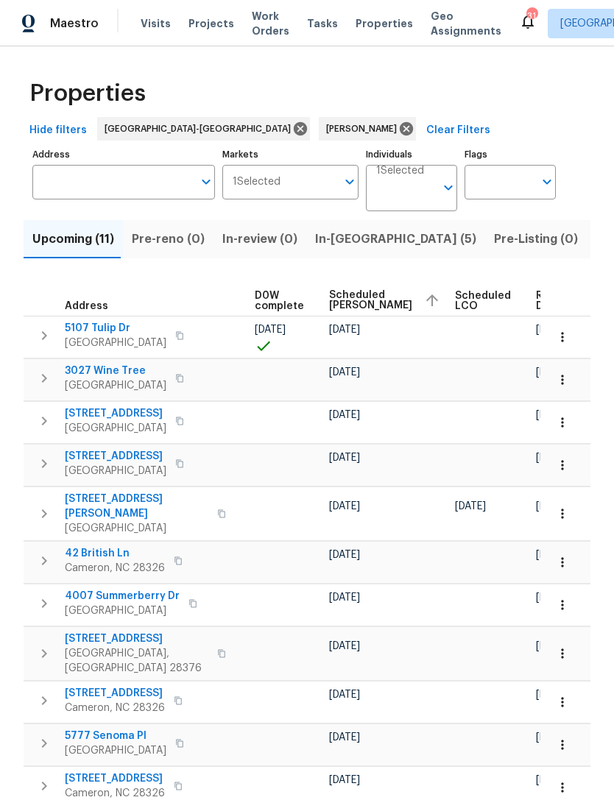
scroll to position [0, 388]
click at [563, 339] on icon "button" at bounding box center [562, 337] width 2 height 10
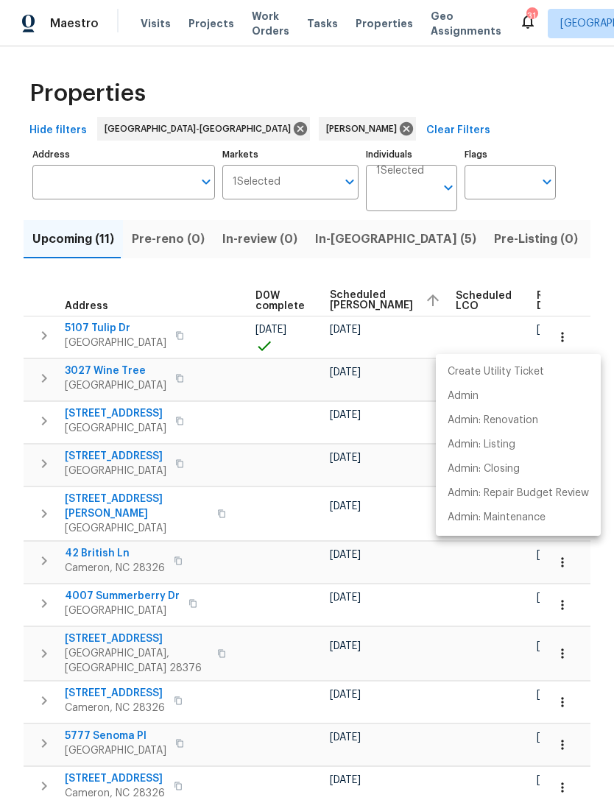
click at [557, 264] on div at bounding box center [307, 400] width 614 height 800
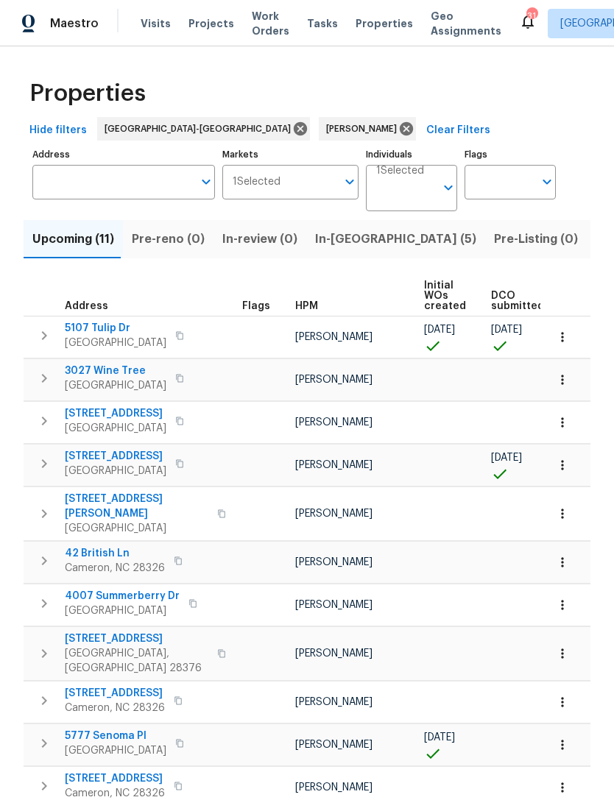
scroll to position [0, 0]
click at [189, 331] on button "button" at bounding box center [180, 335] width 18 height 21
click at [184, 337] on icon "button" at bounding box center [179, 335] width 9 height 9
click at [189, 339] on button "button" at bounding box center [180, 335] width 18 height 21
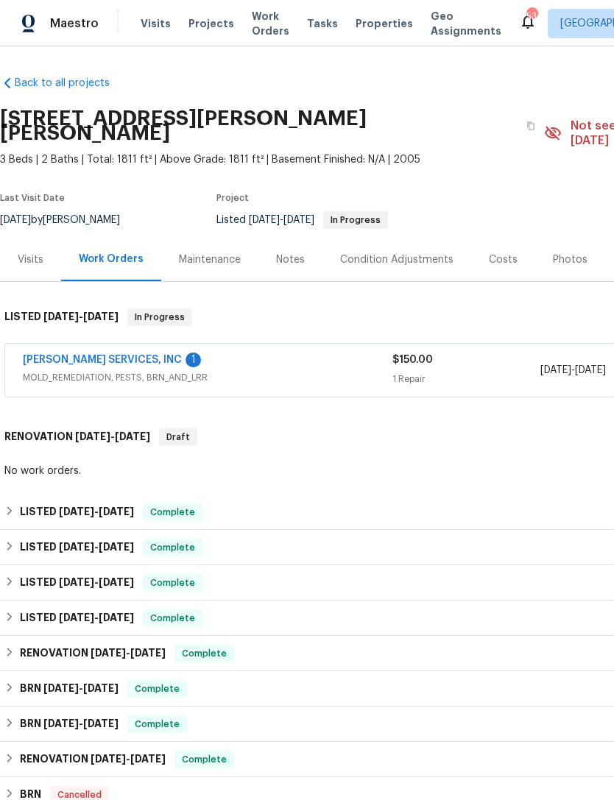
click at [106, 355] on link "[PERSON_NAME] SERVICES, INC" at bounding box center [102, 360] width 159 height 10
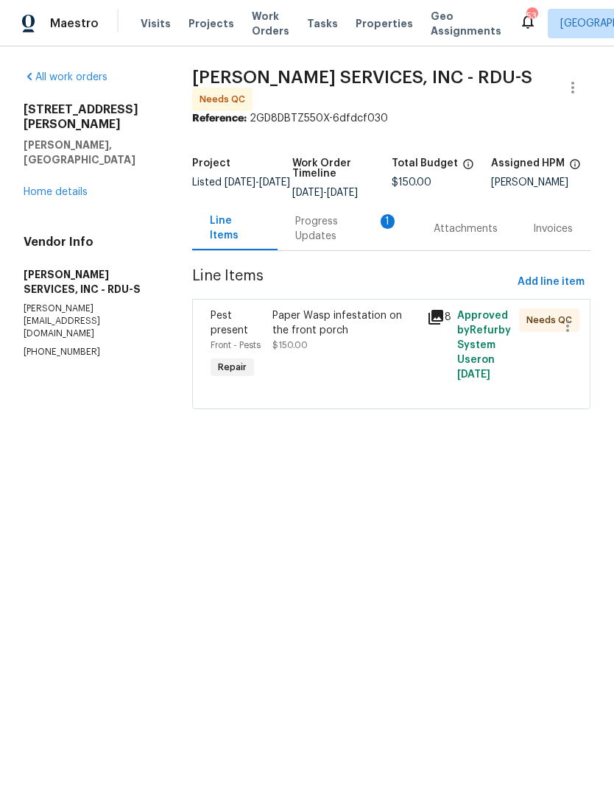
click at [388, 352] on div "Paper Wasp infestation on the front porch $150.00" at bounding box center [345, 345] width 154 height 82
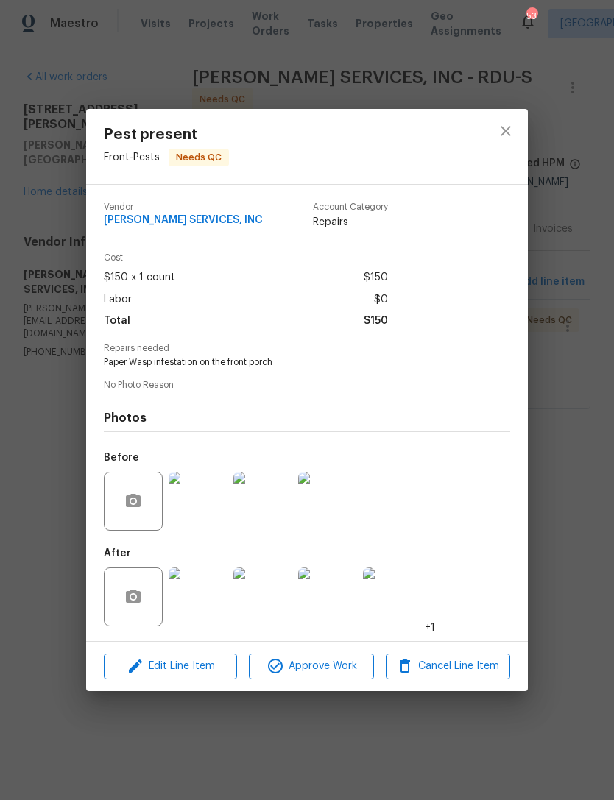
click at [202, 610] on img at bounding box center [198, 597] width 59 height 59
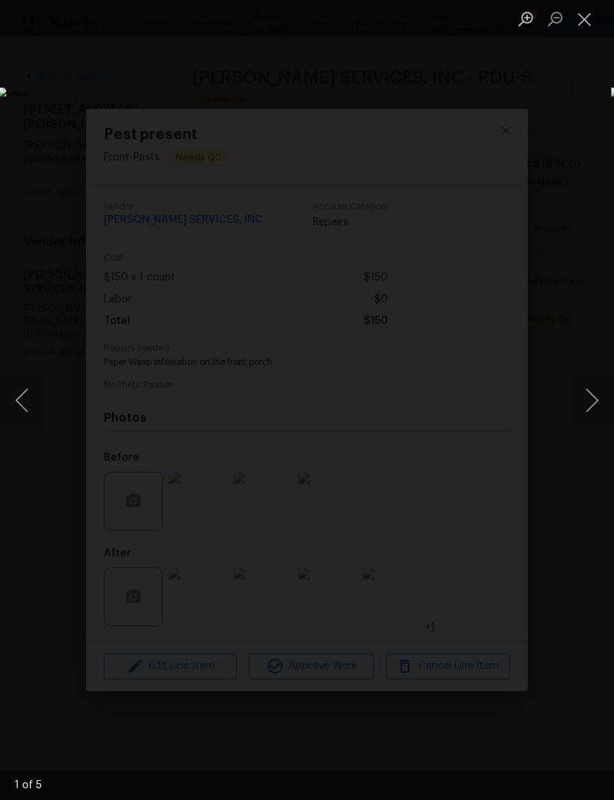
click at [605, 404] on button "Next image" at bounding box center [592, 400] width 44 height 59
click at [597, 404] on button "Next image" at bounding box center [592, 400] width 44 height 59
click at [599, 404] on button "Next image" at bounding box center [592, 400] width 44 height 59
click at [596, 405] on button "Next image" at bounding box center [592, 400] width 44 height 59
click at [593, 409] on button "Next image" at bounding box center [592, 400] width 44 height 59
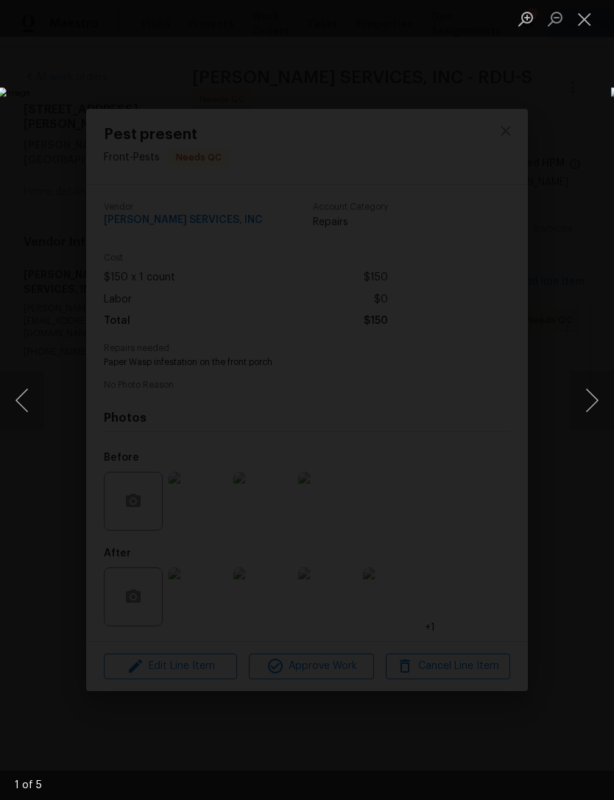
click at [592, 410] on button "Next image" at bounding box center [592, 400] width 44 height 59
click at [589, 16] on button "Close lightbox" at bounding box center [584, 19] width 29 height 26
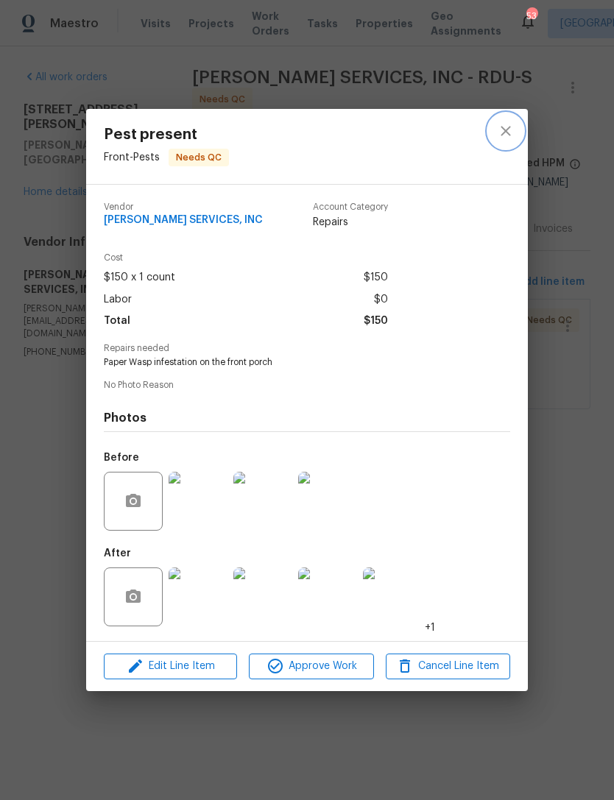
click at [510, 135] on icon "close" at bounding box center [506, 131] width 18 height 18
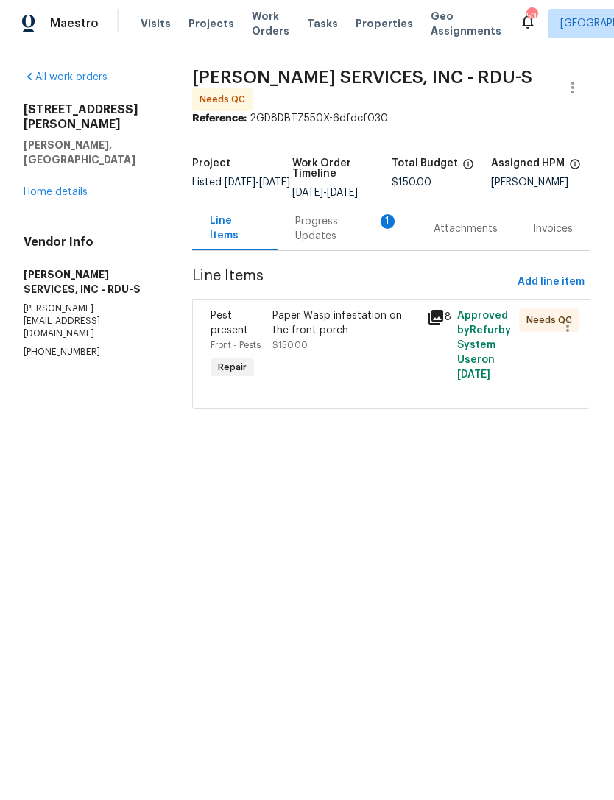
click at [68, 187] on link "Home details" at bounding box center [56, 192] width 64 height 10
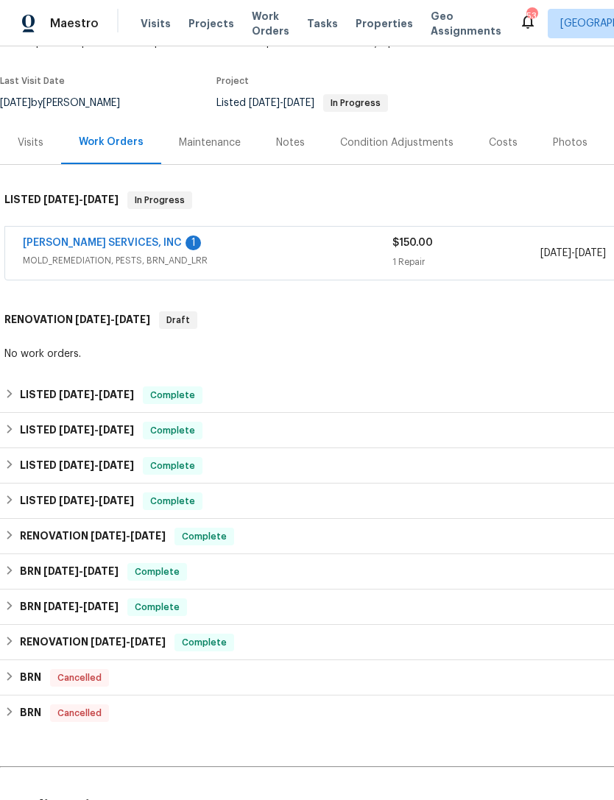
scroll to position [117, 0]
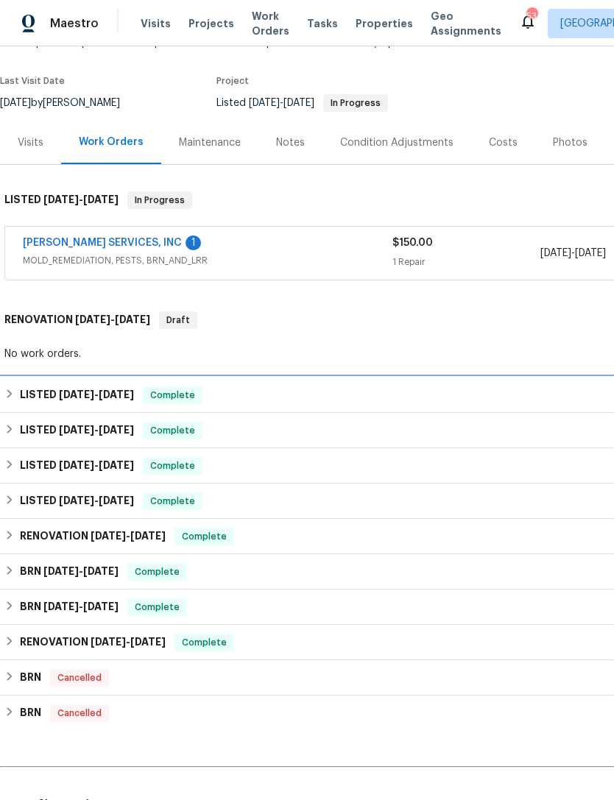
click at [85, 390] on span "6/12/25" at bounding box center [76, 395] width 35 height 10
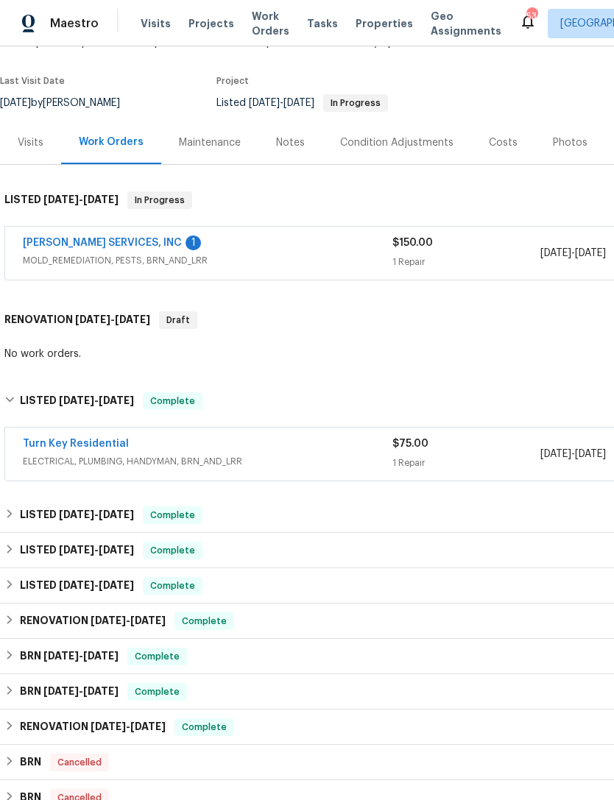
click at [119, 439] on link "Turn Key Residential" at bounding box center [76, 444] width 106 height 10
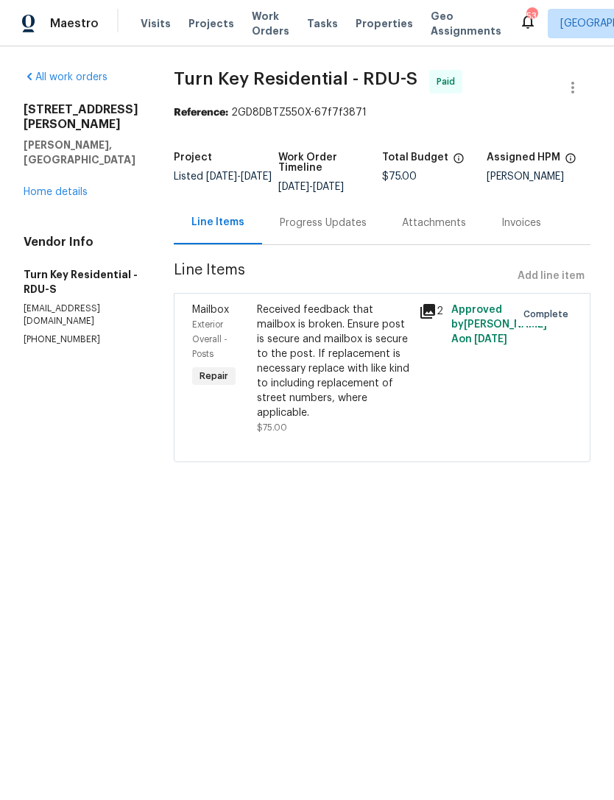
click at [437, 320] on icon at bounding box center [428, 312] width 18 height 18
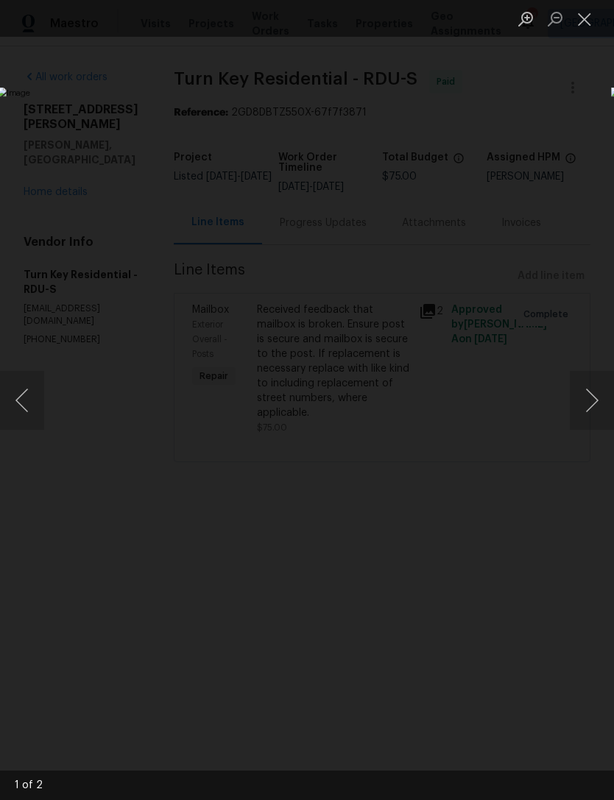
click at [588, 401] on button "Next image" at bounding box center [592, 400] width 44 height 59
click at [589, 409] on button "Next image" at bounding box center [592, 400] width 44 height 59
click at [586, 24] on button "Close lightbox" at bounding box center [584, 19] width 29 height 26
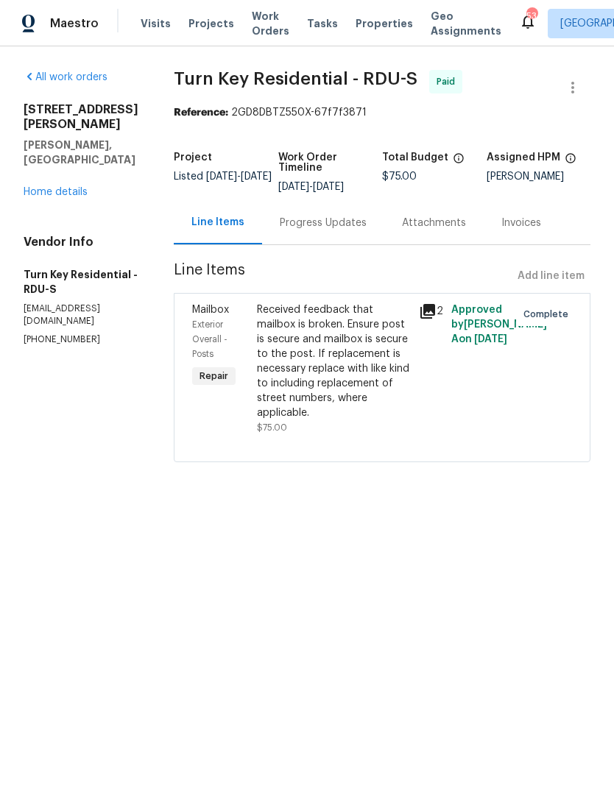
click at [79, 187] on link "Home details" at bounding box center [56, 192] width 64 height 10
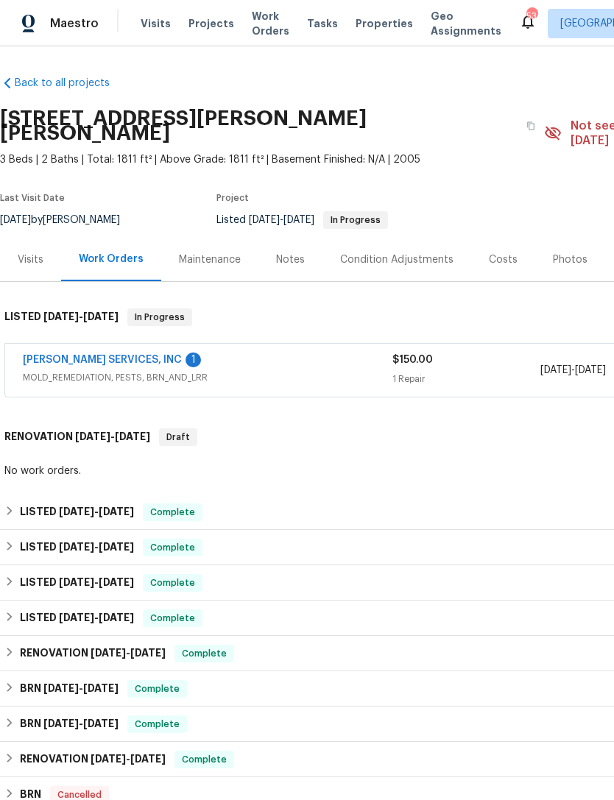
click at [276, 370] on span "MOLD_REMEDIATION, PESTS, BRN_AND_LRR" at bounding box center [208, 377] width 370 height 15
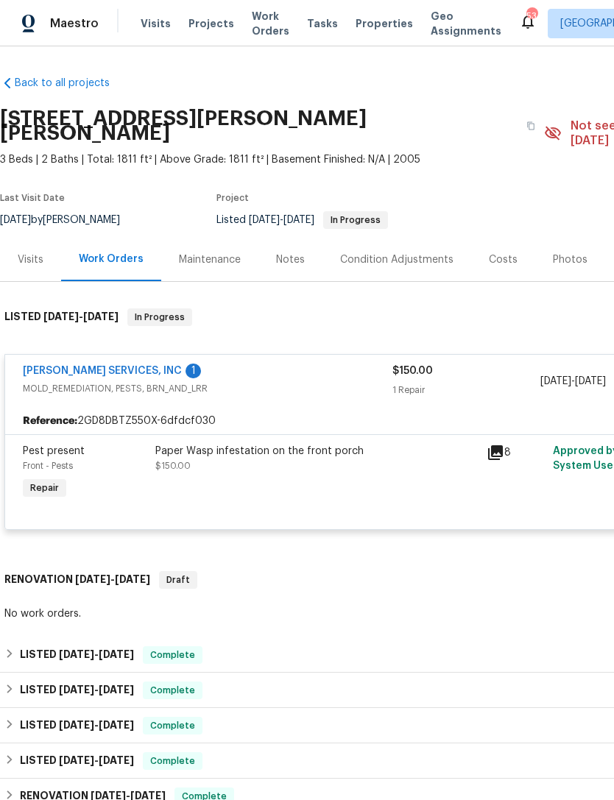
click at [301, 381] on span "MOLD_REMEDIATION, PESTS, BRN_AND_LRR" at bounding box center [208, 388] width 370 height 15
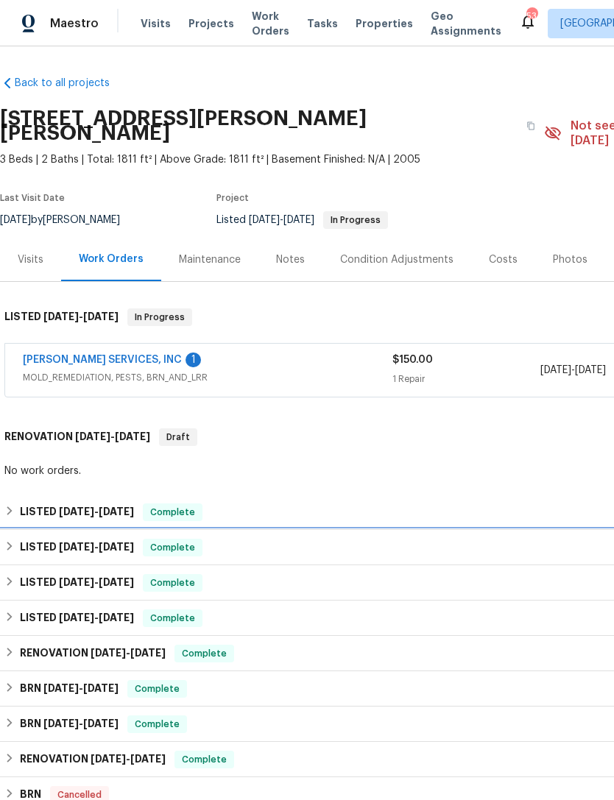
click at [94, 542] on span "5/29/25" at bounding box center [76, 547] width 35 height 10
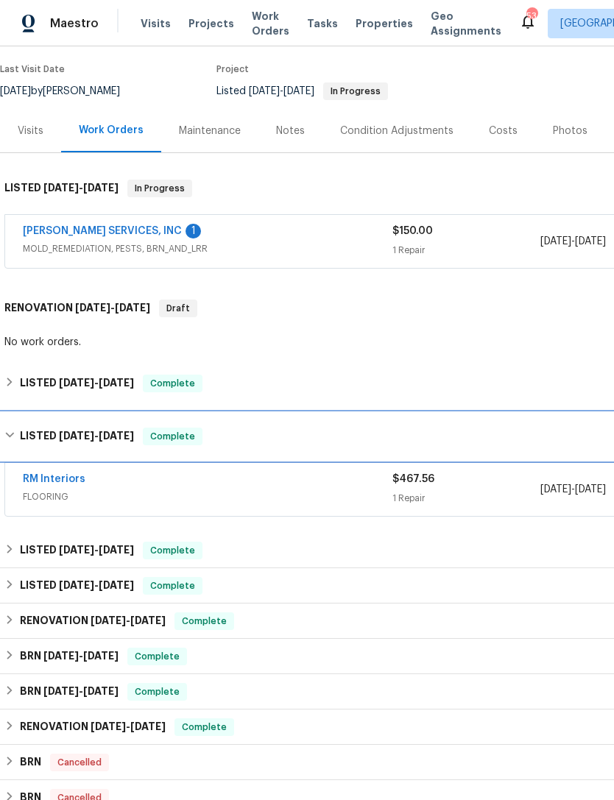
scroll to position [146, 0]
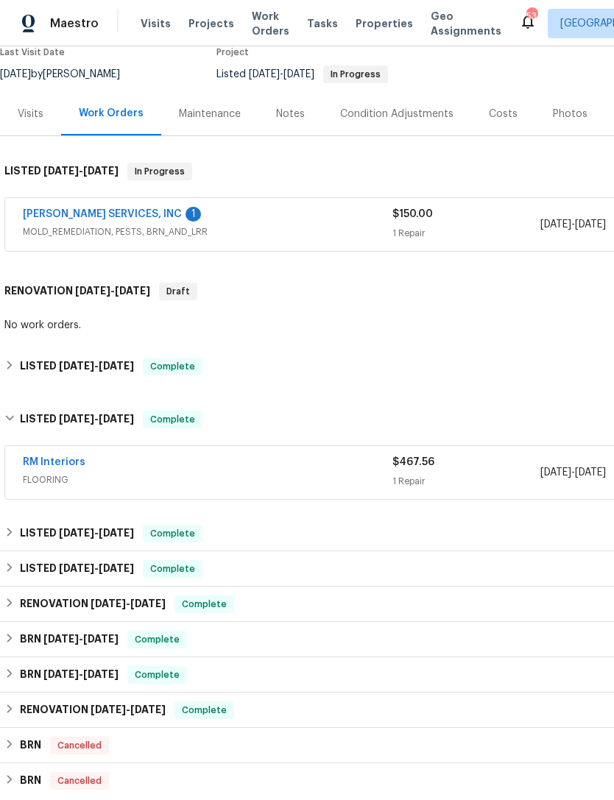
click at [269, 473] on span "FLOORING" at bounding box center [208, 480] width 370 height 15
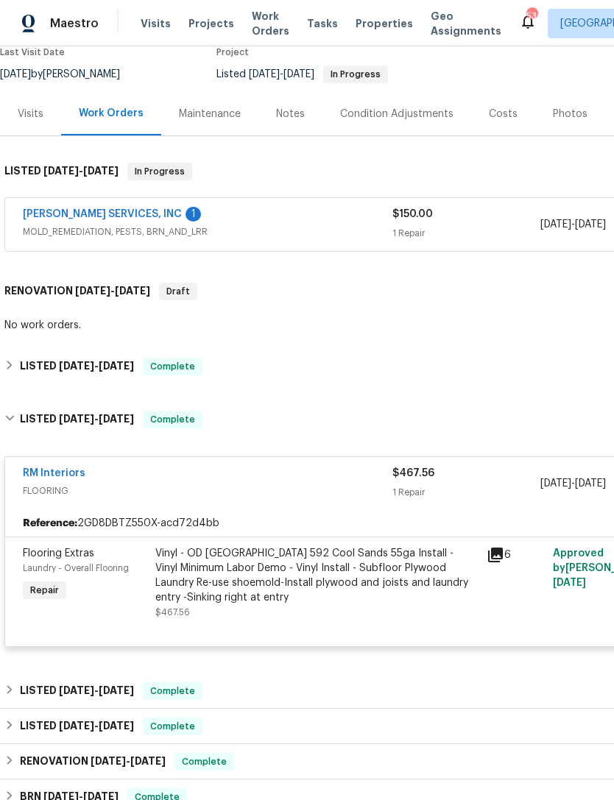
click at [498, 546] on icon at bounding box center [496, 555] width 18 height 18
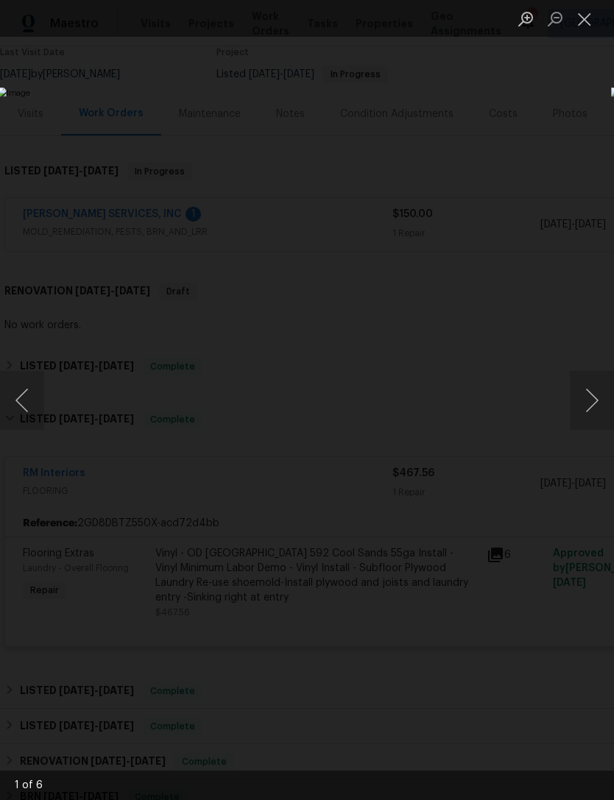
click at [592, 395] on button "Next image" at bounding box center [592, 400] width 44 height 59
click at [606, 406] on button "Next image" at bounding box center [592, 400] width 44 height 59
click at [594, 412] on button "Next image" at bounding box center [592, 400] width 44 height 59
click at [588, 403] on button "Next image" at bounding box center [592, 400] width 44 height 59
click at [596, 26] on button "Close lightbox" at bounding box center [584, 19] width 29 height 26
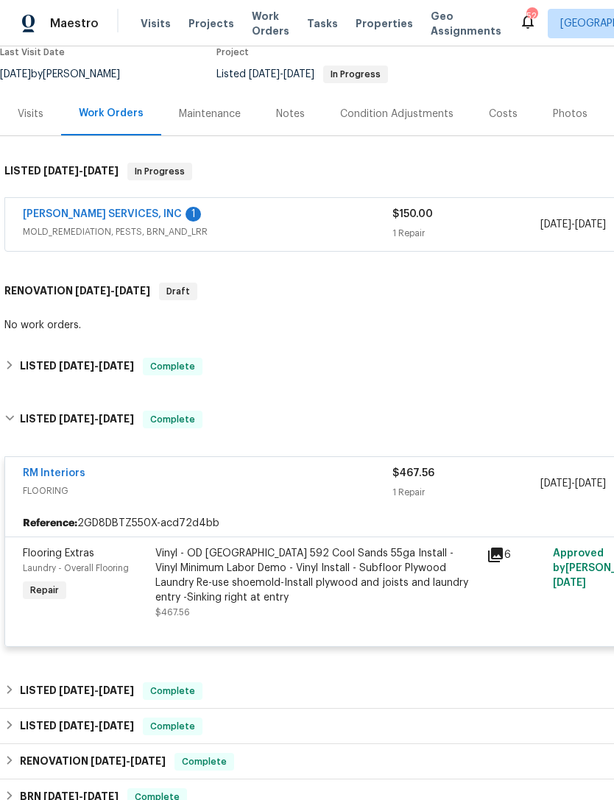
click at [162, 466] on div "RM Interiors" at bounding box center [208, 475] width 370 height 18
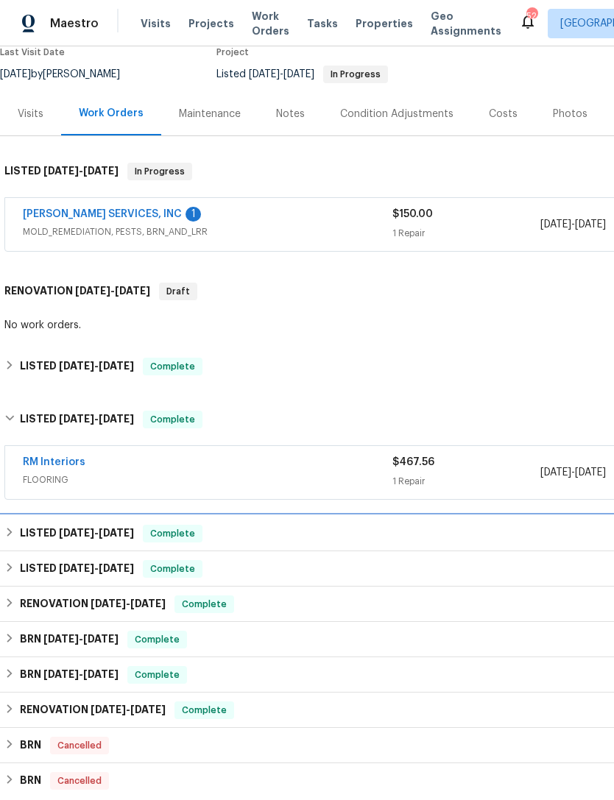
click at [281, 526] on div "LISTED 5/15/25 - 5/20/25 Complete" at bounding box center [415, 534] width 823 height 18
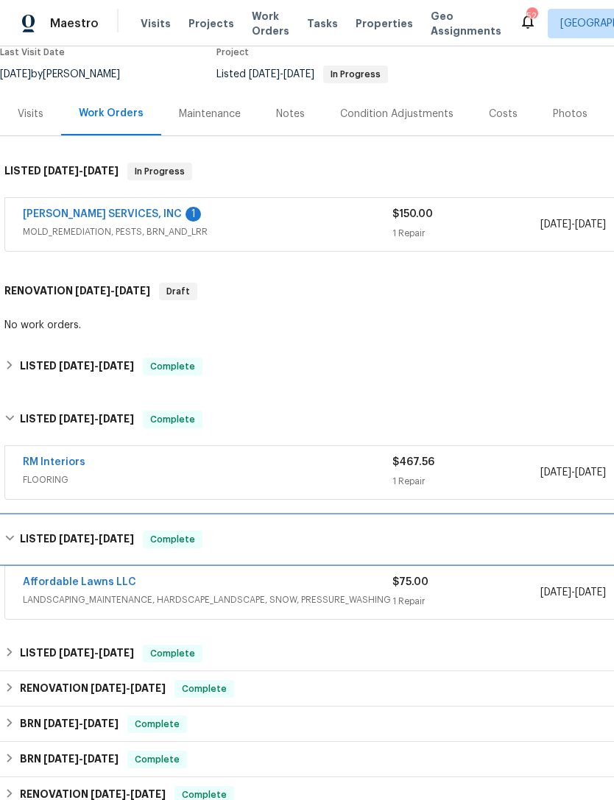
click at [302, 531] on div "LISTED 5/15/25 - 5/20/25 Complete" at bounding box center [415, 540] width 823 height 18
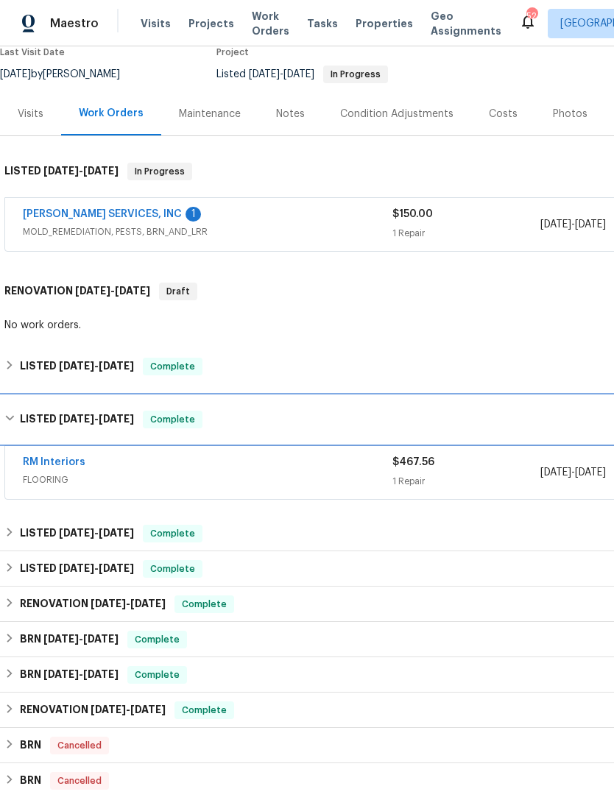
click at [24, 411] on h6 "LISTED 5/29/25 - 6/2/25" at bounding box center [77, 420] width 114 height 18
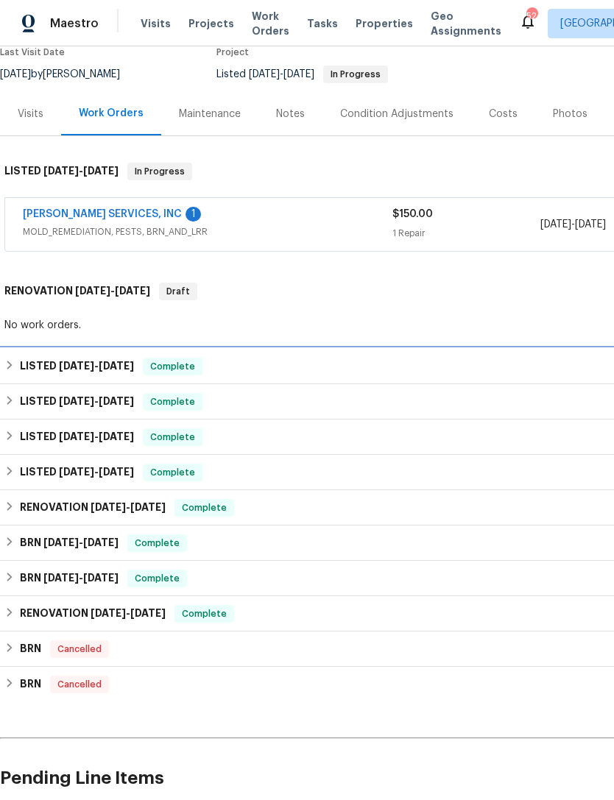
click at [23, 358] on h6 "LISTED 6/12/25 - 6/17/25" at bounding box center [77, 367] width 114 height 18
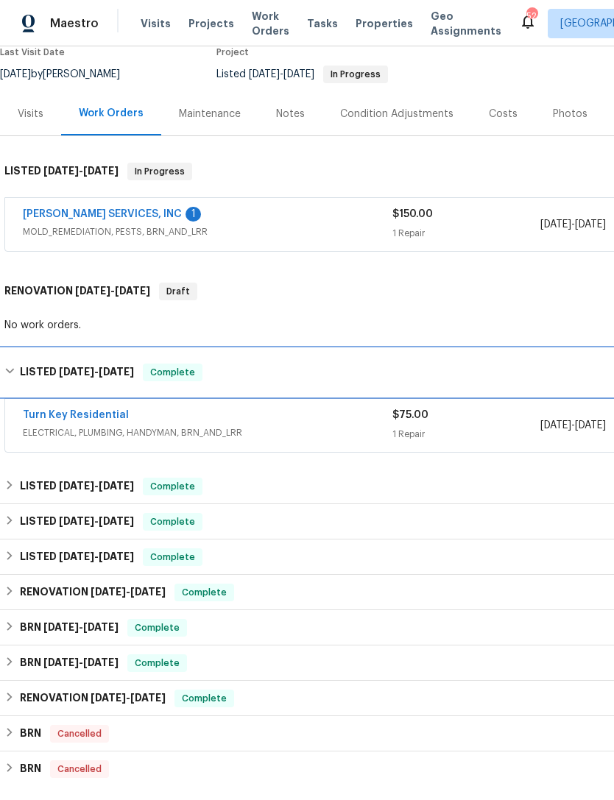
click at [17, 364] on div "LISTED 6/12/25 - 6/17/25 Complete" at bounding box center [415, 373] width 823 height 18
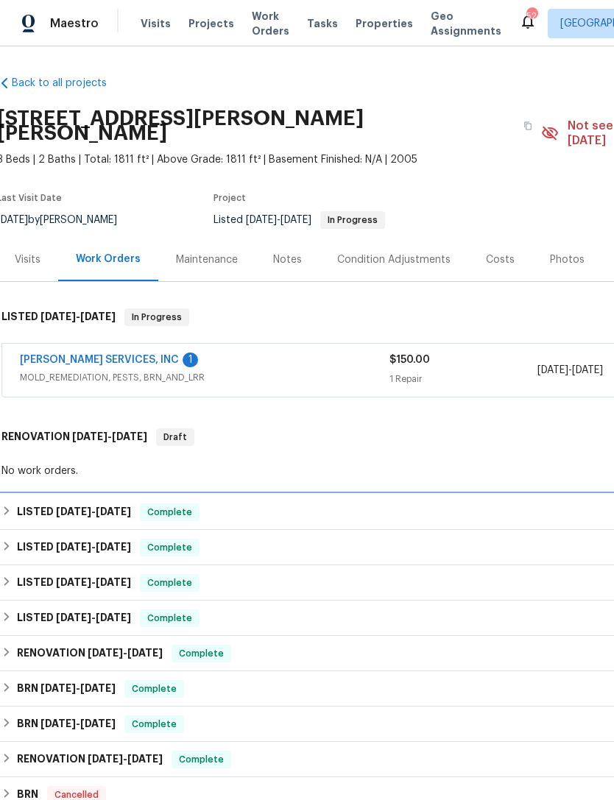
scroll to position [0, 3]
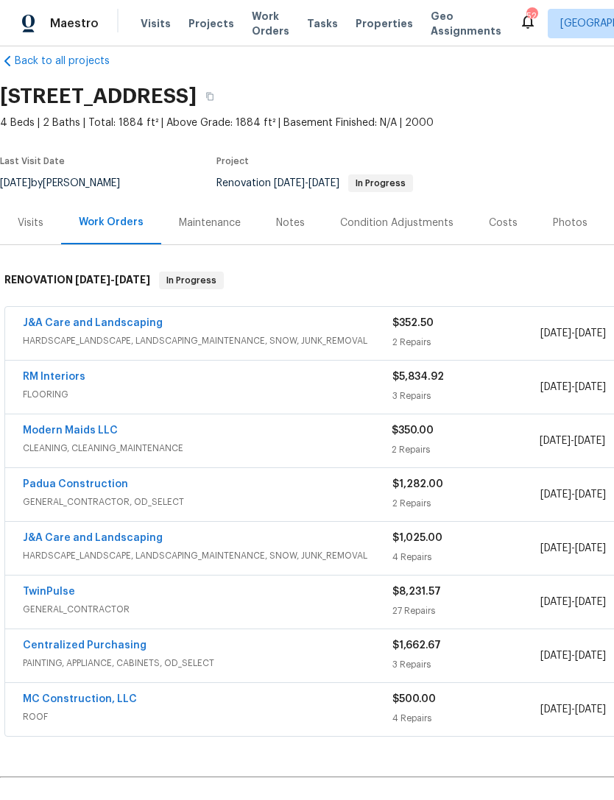
scroll to position [22, 0]
click at [98, 428] on link "Modern Maids LLC" at bounding box center [70, 431] width 95 height 10
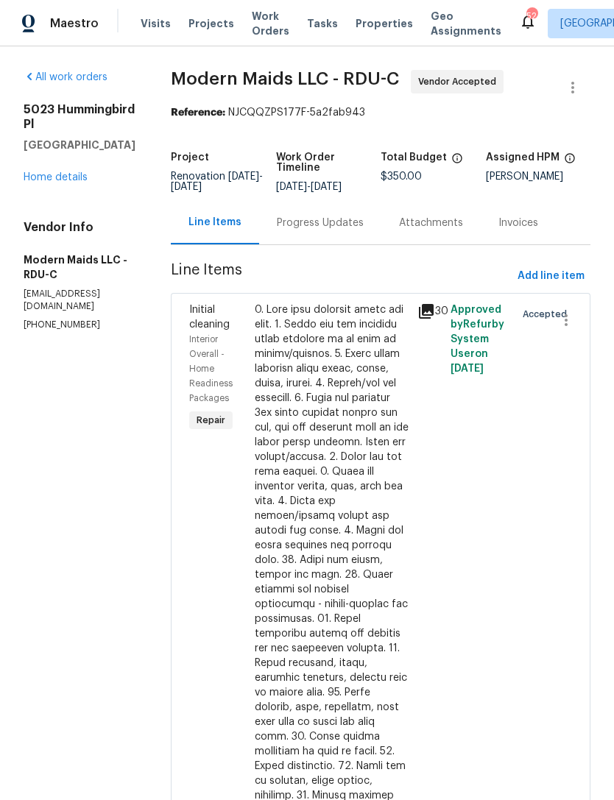
click at [434, 319] on icon at bounding box center [426, 311] width 15 height 15
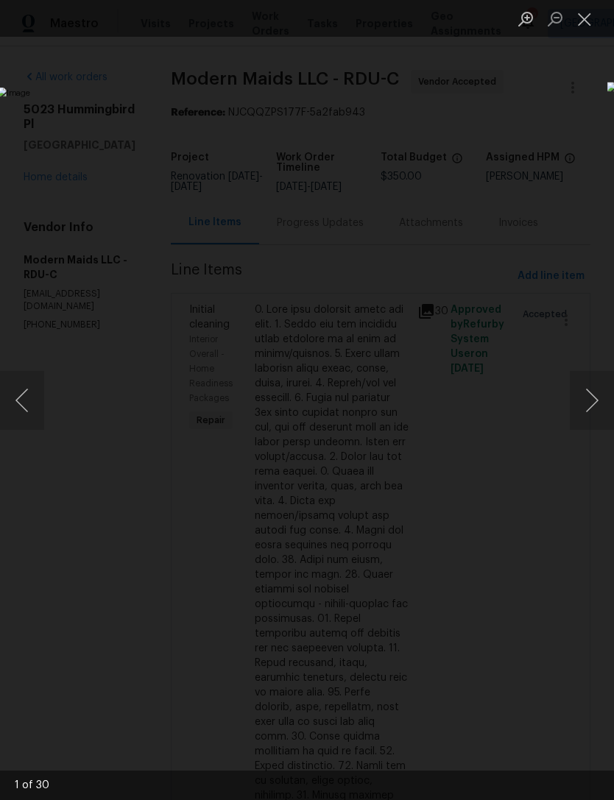
click at [595, 407] on button "Next image" at bounding box center [592, 400] width 44 height 59
click at [598, 413] on button "Next image" at bounding box center [592, 400] width 44 height 59
click at [597, 404] on button "Next image" at bounding box center [592, 400] width 44 height 59
click at [585, 20] on button "Close lightbox" at bounding box center [584, 19] width 29 height 26
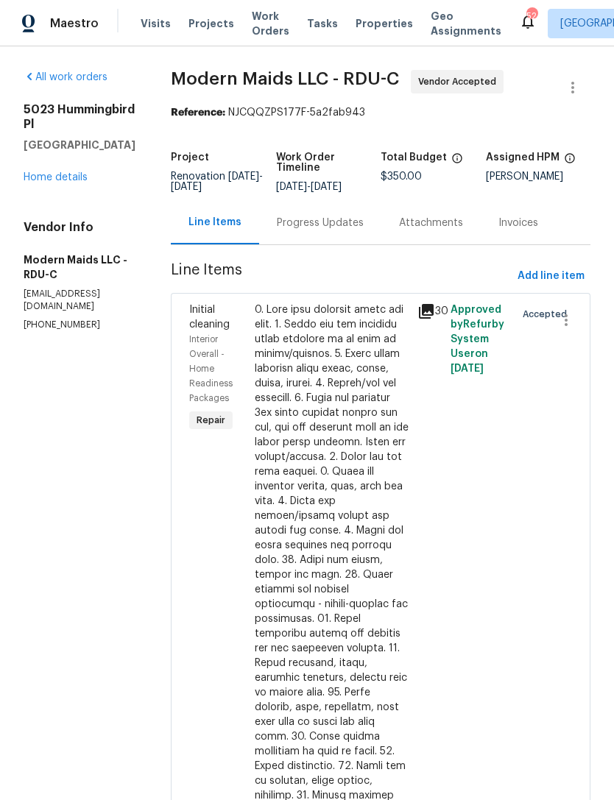
click at [431, 318] on icon at bounding box center [426, 311] width 15 height 15
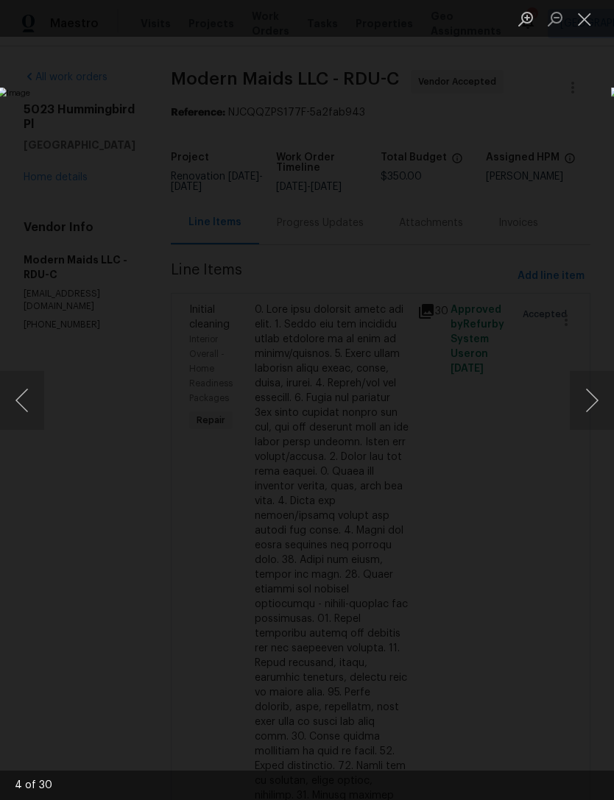
click at [586, 392] on button "Next image" at bounding box center [592, 400] width 44 height 59
click at [589, 404] on button "Next image" at bounding box center [592, 400] width 44 height 59
click at [593, 403] on button "Next image" at bounding box center [592, 400] width 44 height 59
click at [599, 405] on button "Next image" at bounding box center [592, 400] width 44 height 59
click at [588, 401] on button "Next image" at bounding box center [592, 400] width 44 height 59
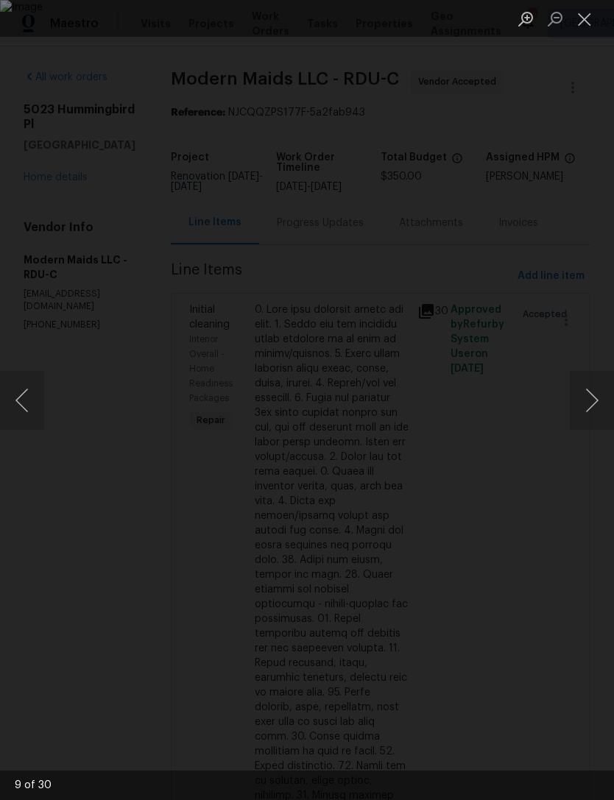
click at [598, 401] on button "Next image" at bounding box center [592, 400] width 44 height 59
click at [594, 404] on button "Next image" at bounding box center [592, 400] width 44 height 59
click at [585, 402] on button "Next image" at bounding box center [592, 400] width 44 height 59
click at [596, 401] on button "Next image" at bounding box center [592, 400] width 44 height 59
click at [597, 400] on button "Next image" at bounding box center [592, 400] width 44 height 59
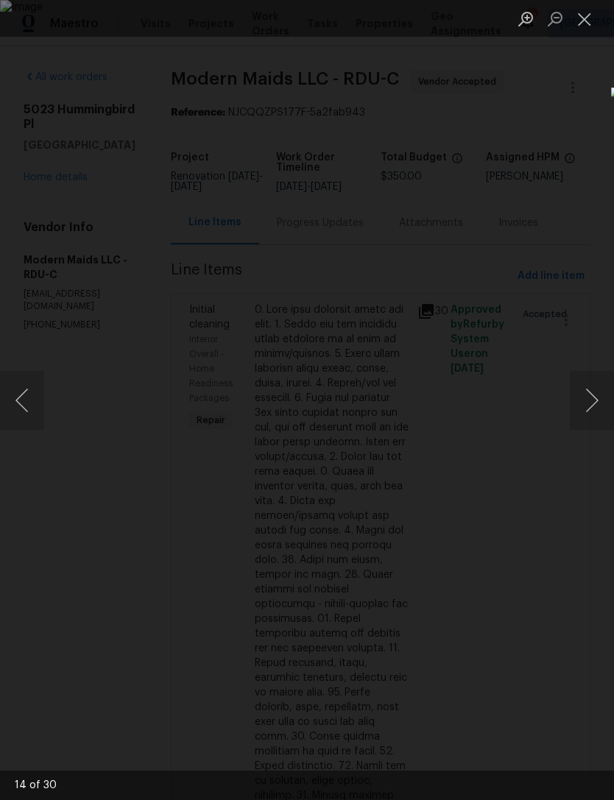
click at [605, 394] on button "Next image" at bounding box center [592, 400] width 44 height 59
click at [596, 394] on button "Next image" at bounding box center [592, 400] width 44 height 59
click at [607, 398] on button "Next image" at bounding box center [592, 400] width 44 height 59
click at [594, 404] on button "Next image" at bounding box center [592, 400] width 44 height 59
click at [589, 403] on button "Next image" at bounding box center [592, 400] width 44 height 59
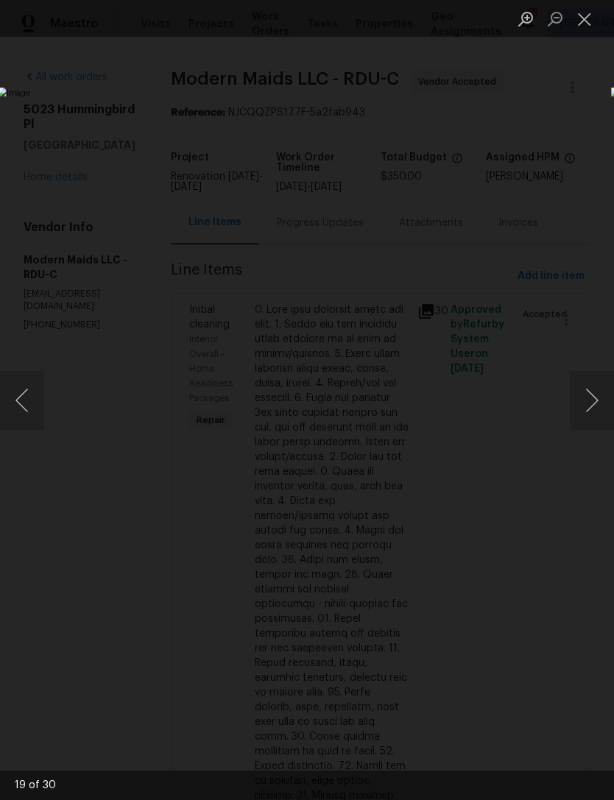
click at [595, 400] on button "Next image" at bounding box center [592, 400] width 44 height 59
click at [596, 396] on button "Next image" at bounding box center [592, 400] width 44 height 59
click at [600, 401] on button "Next image" at bounding box center [592, 400] width 44 height 59
click at [599, 399] on button "Next image" at bounding box center [592, 400] width 44 height 59
click at [607, 397] on button "Next image" at bounding box center [592, 400] width 44 height 59
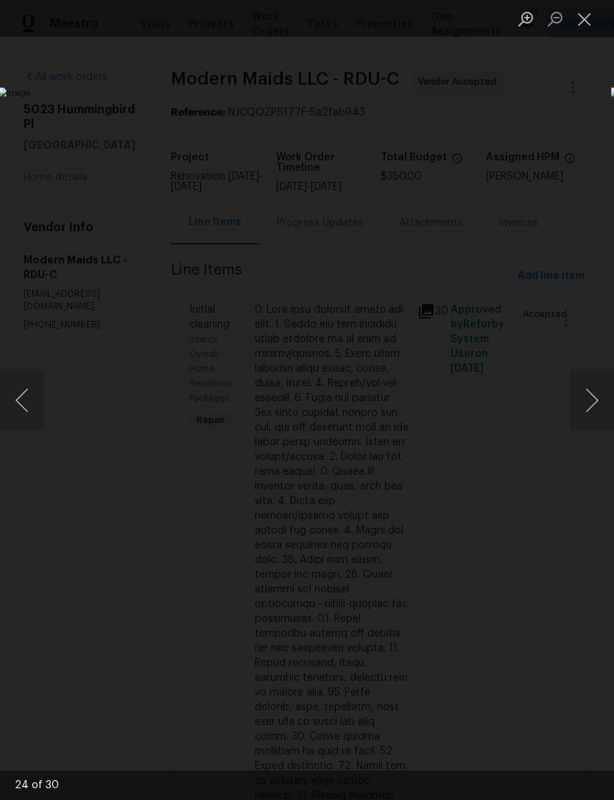
click at [606, 397] on button "Next image" at bounding box center [592, 400] width 44 height 59
click at [599, 397] on button "Next image" at bounding box center [592, 400] width 44 height 59
click at [603, 399] on button "Next image" at bounding box center [592, 400] width 44 height 59
click at [606, 399] on button "Next image" at bounding box center [592, 400] width 44 height 59
click at [605, 400] on button "Next image" at bounding box center [592, 400] width 44 height 59
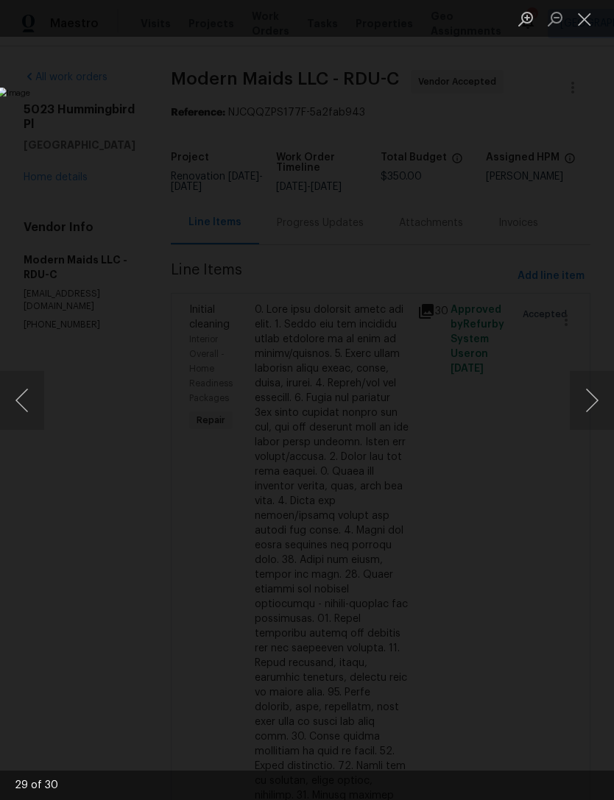
click at [604, 401] on button "Next image" at bounding box center [592, 400] width 44 height 59
click at [593, 400] on button "Next image" at bounding box center [592, 400] width 44 height 59
click at [604, 399] on button "Next image" at bounding box center [592, 400] width 44 height 59
click at [584, 15] on button "Close lightbox" at bounding box center [584, 19] width 29 height 26
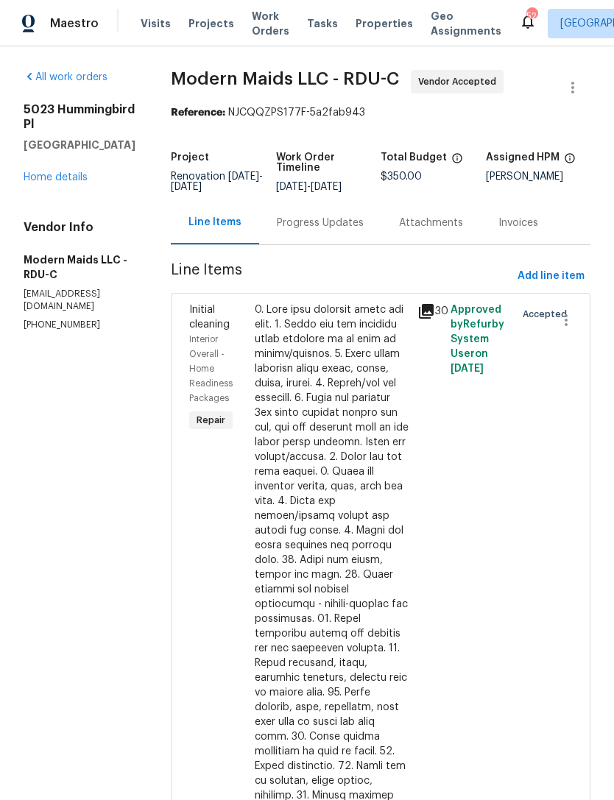
click at [63, 172] on link "Home details" at bounding box center [56, 177] width 64 height 10
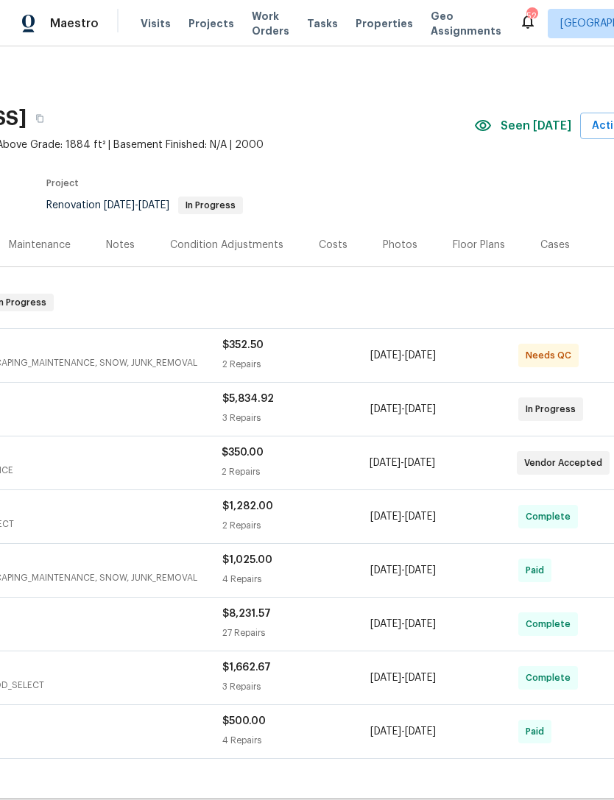
scroll to position [1, 167]
